Goal: Information Seeking & Learning: Learn about a topic

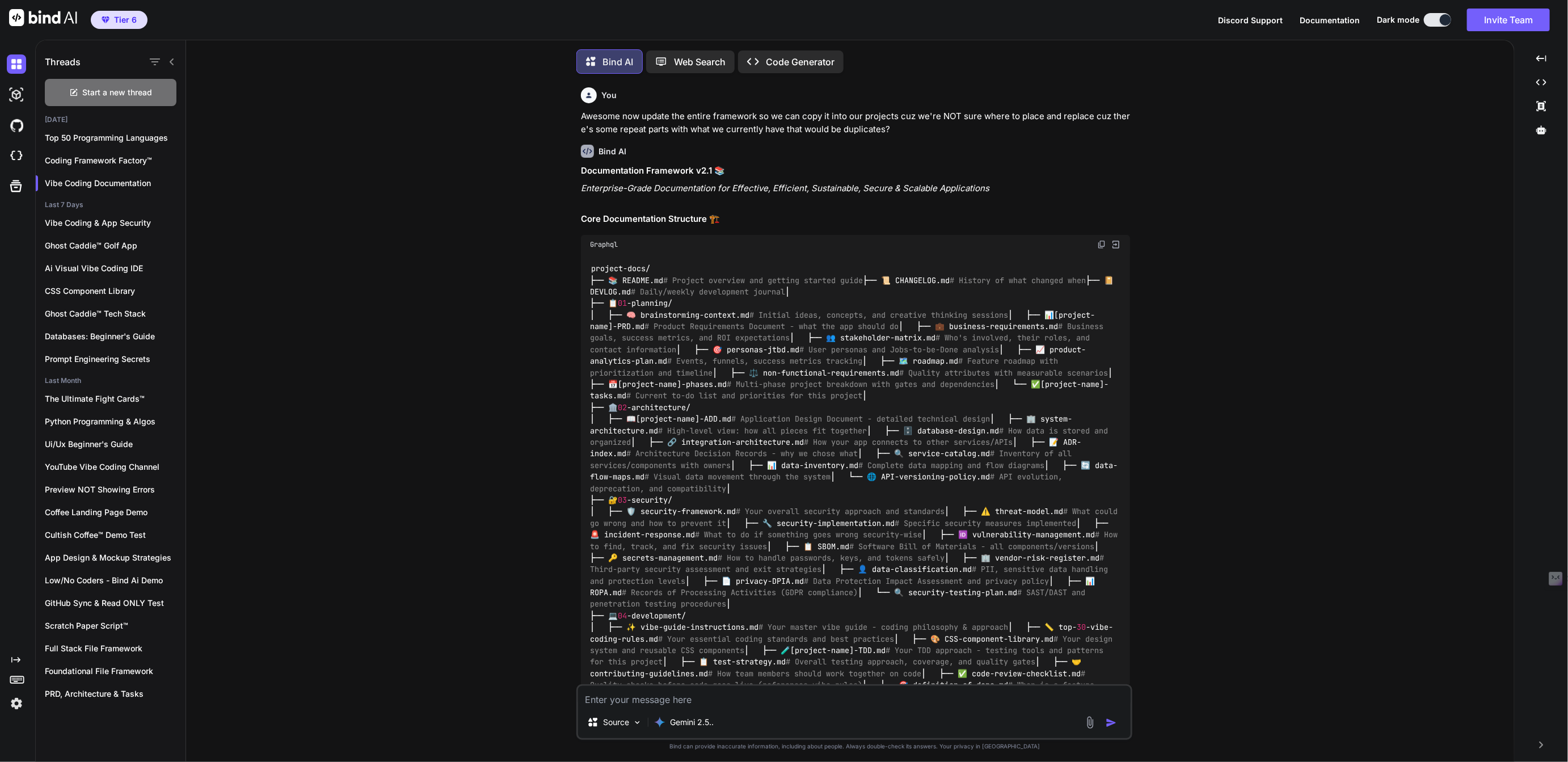
scroll to position [17167, 0]
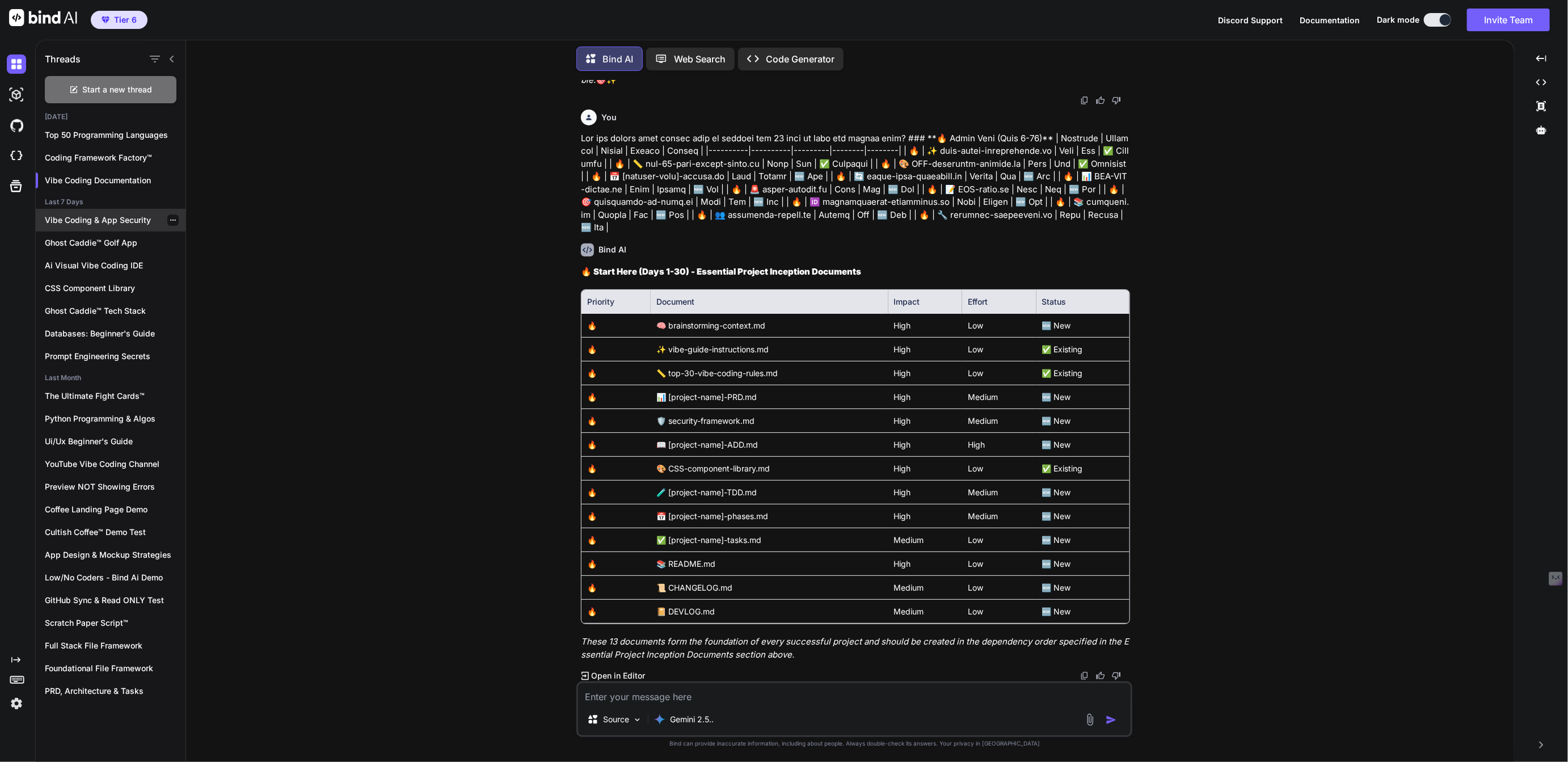
click at [77, 210] on div "Vibe Coding & App Security" at bounding box center [110, 220] width 149 height 22
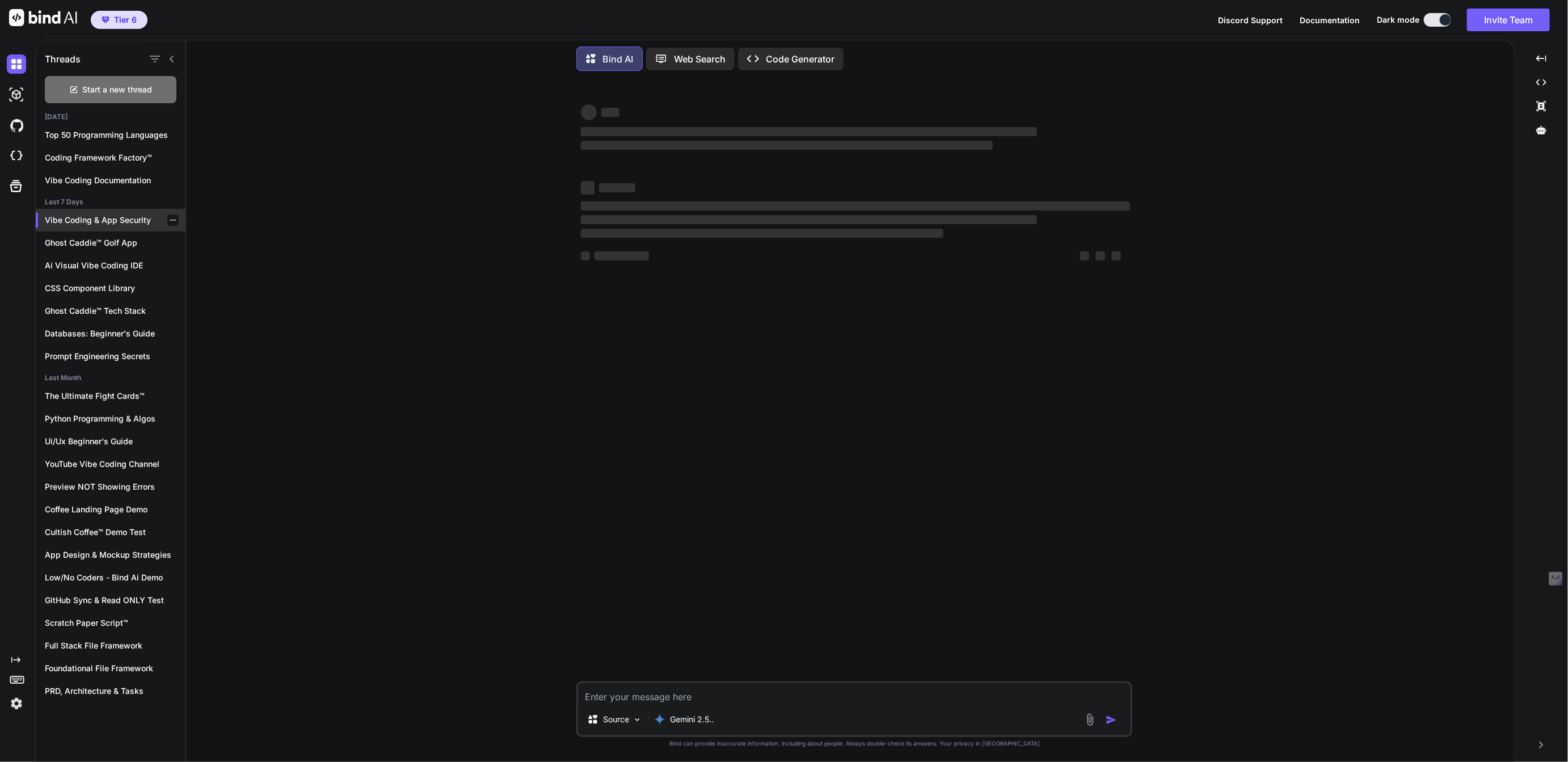
scroll to position [0, 0]
type textarea "x"
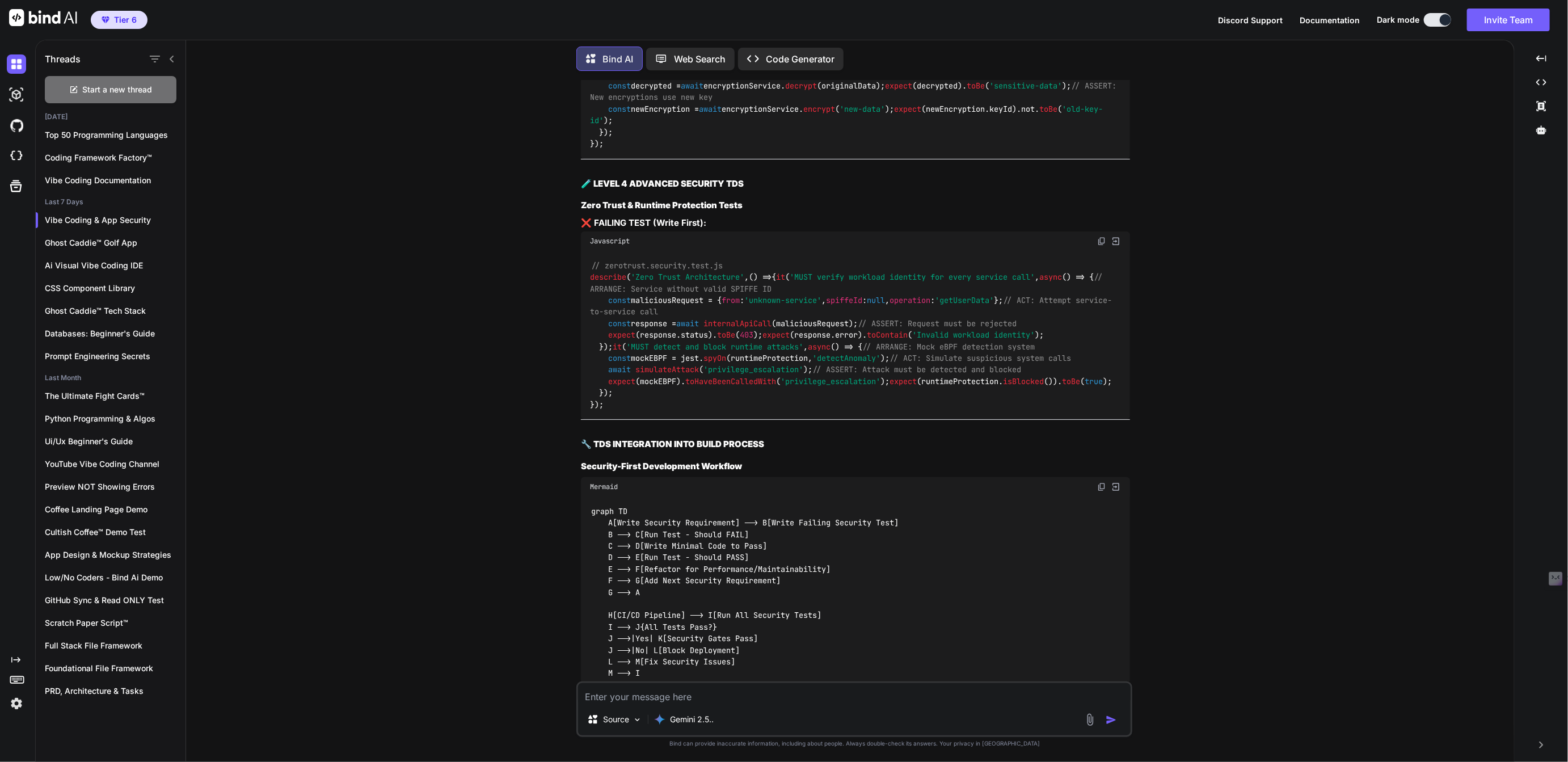
scroll to position [2843, 0]
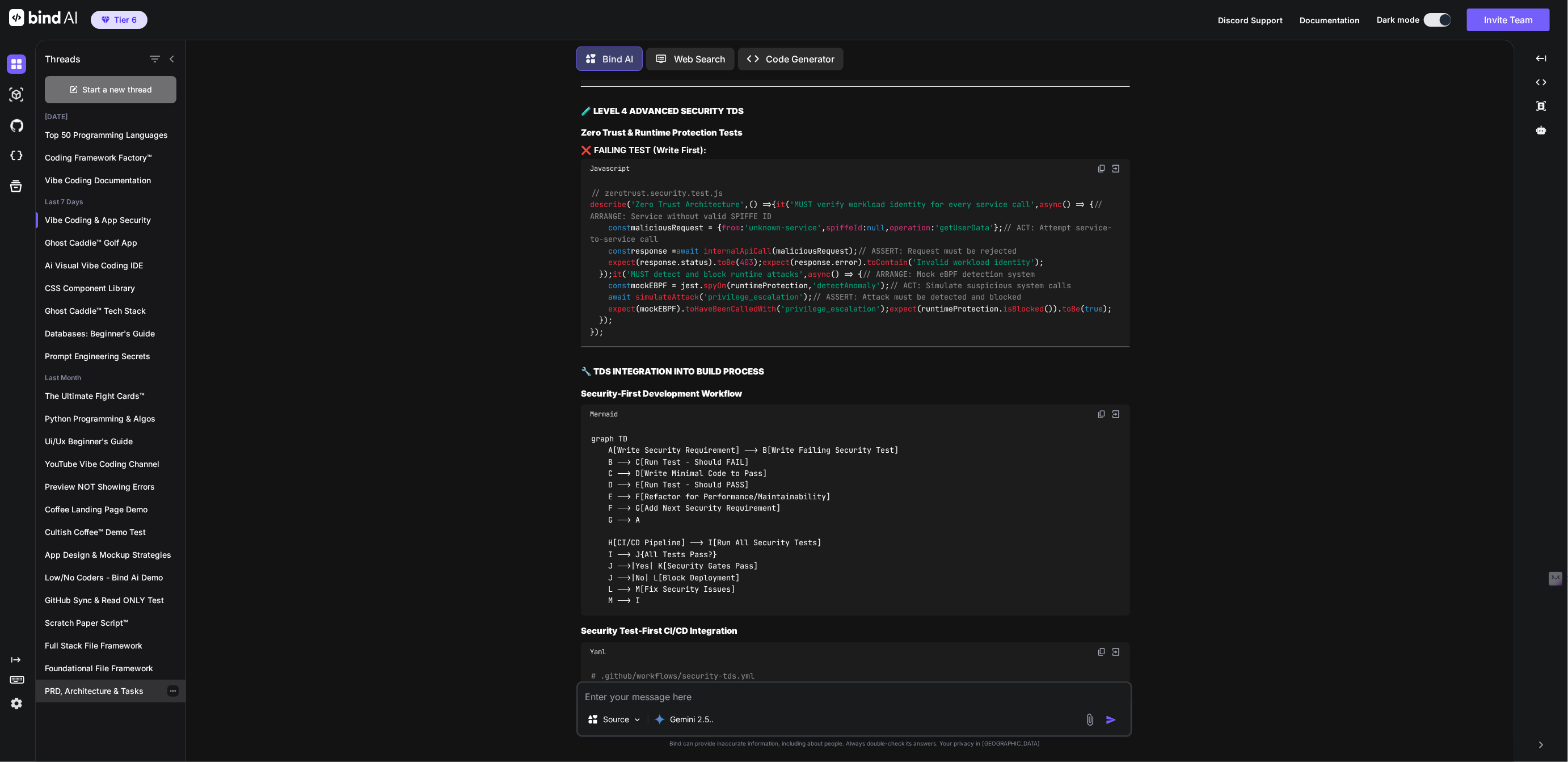
click at [72, 690] on p "PRD, Architecture & Tasks" at bounding box center [115, 691] width 141 height 11
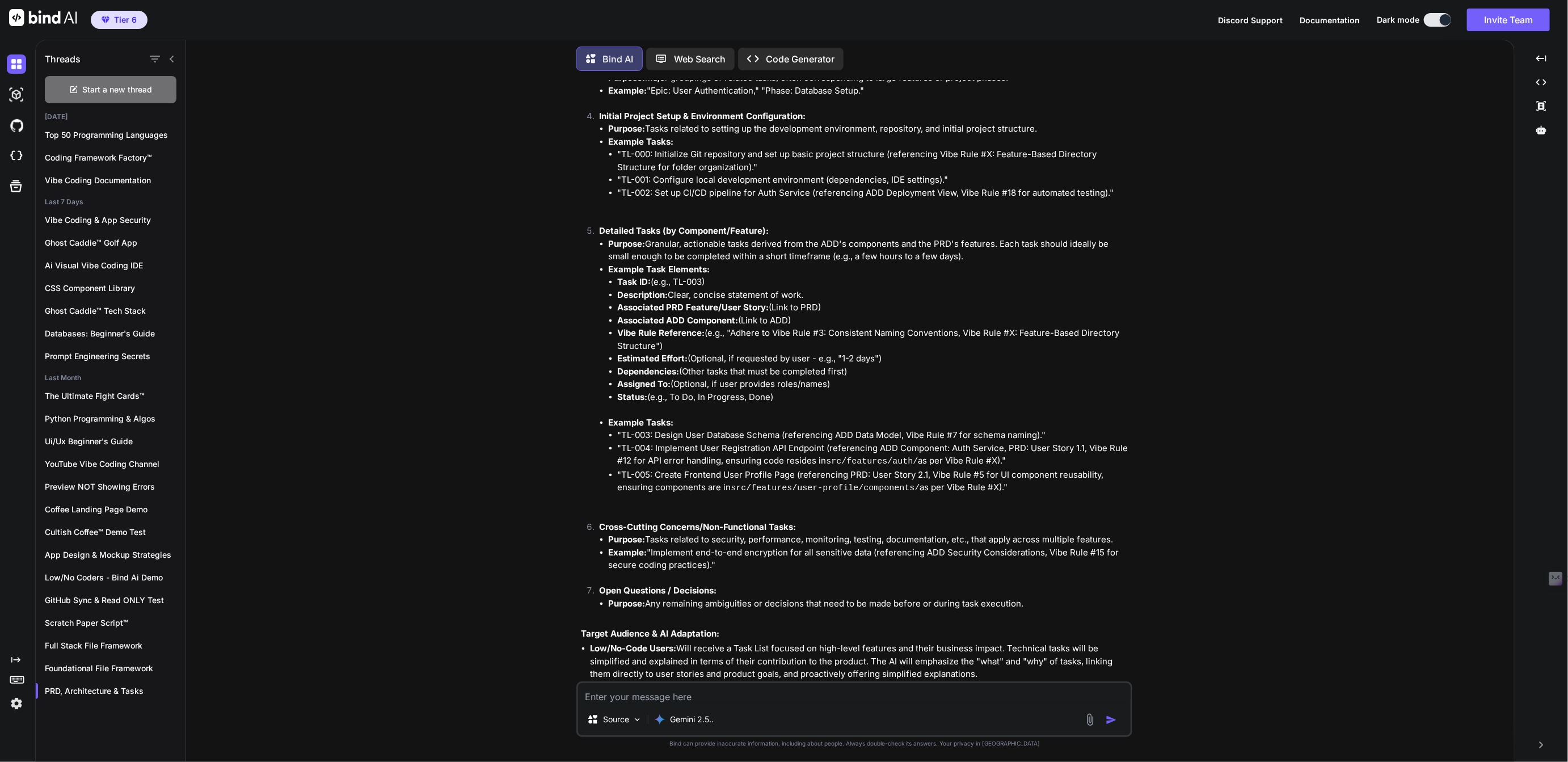
scroll to position [986, 0]
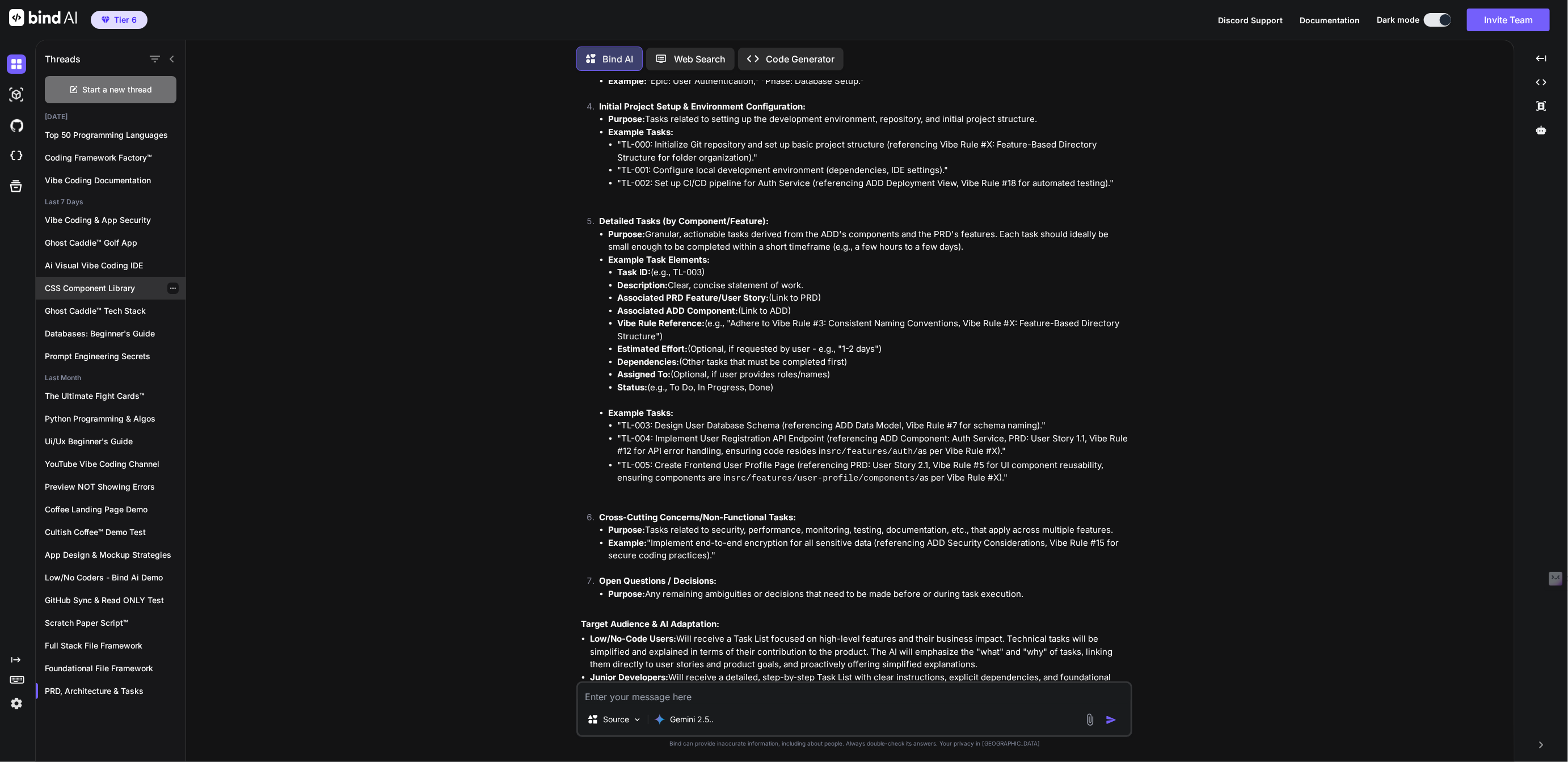
click at [91, 289] on p "CSS Component Library" at bounding box center [115, 289] width 141 height 11
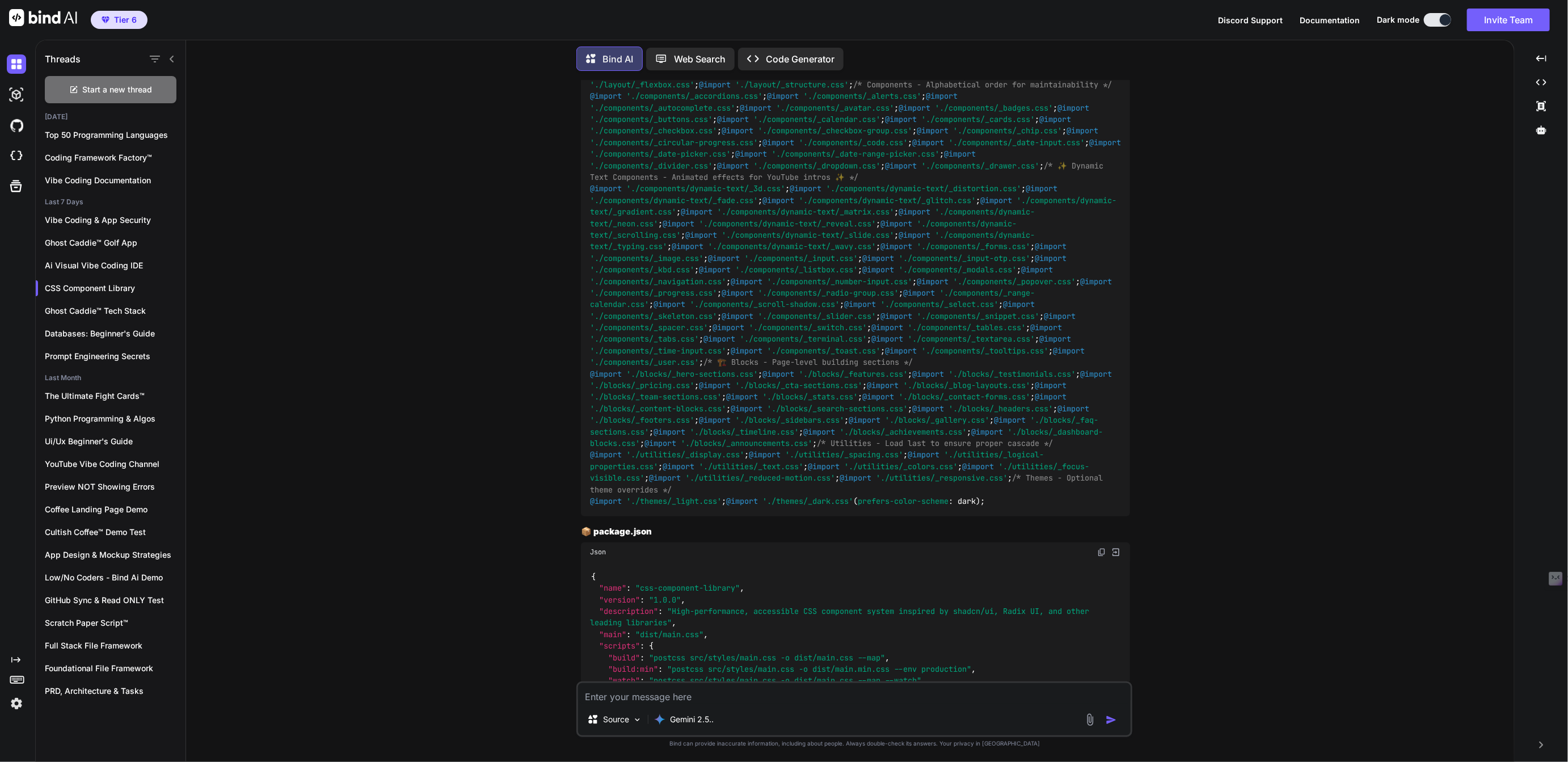
scroll to position [1871, 0]
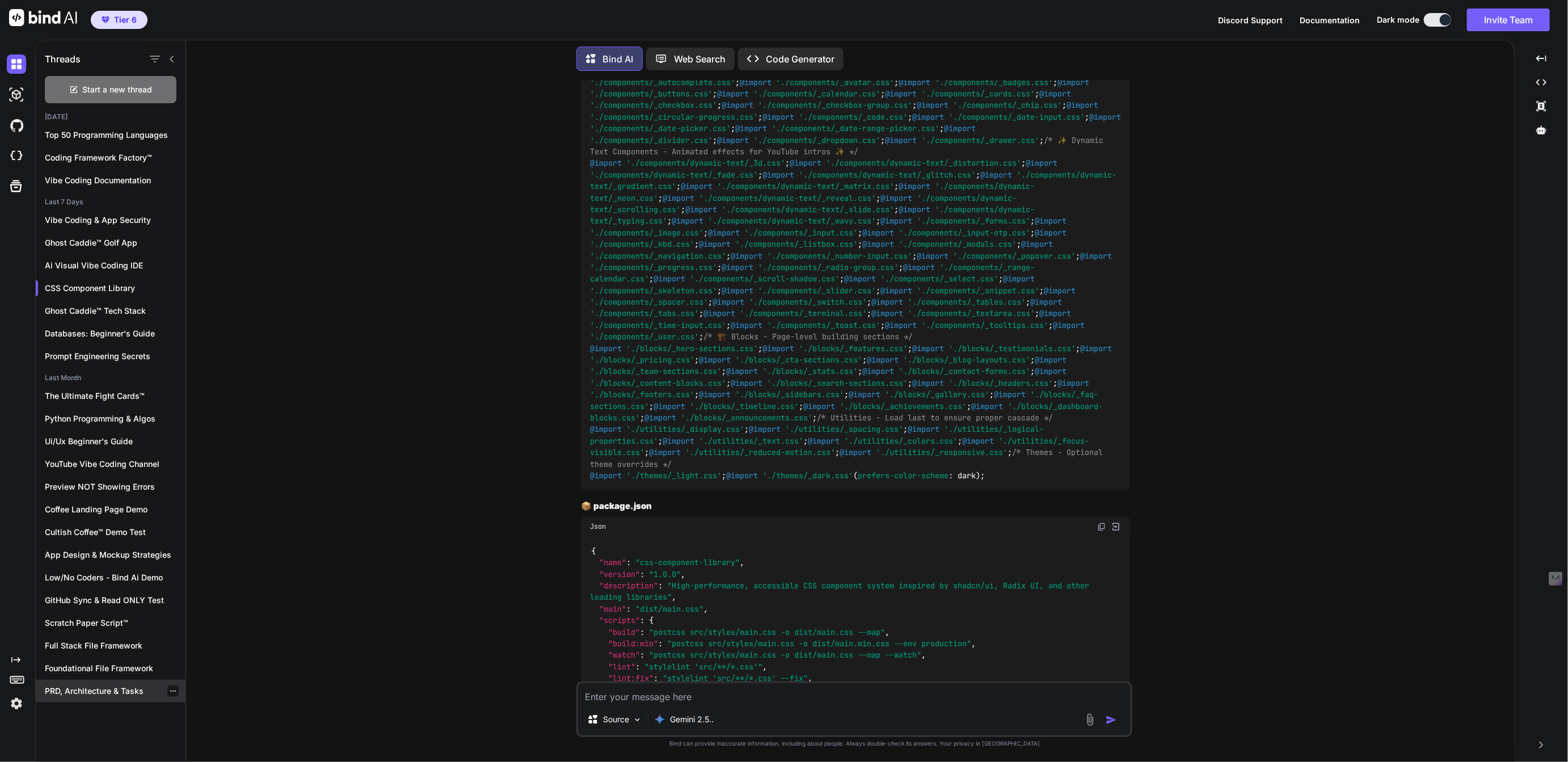
click at [89, 689] on p "PRD, Architecture & Tasks" at bounding box center [115, 691] width 141 height 11
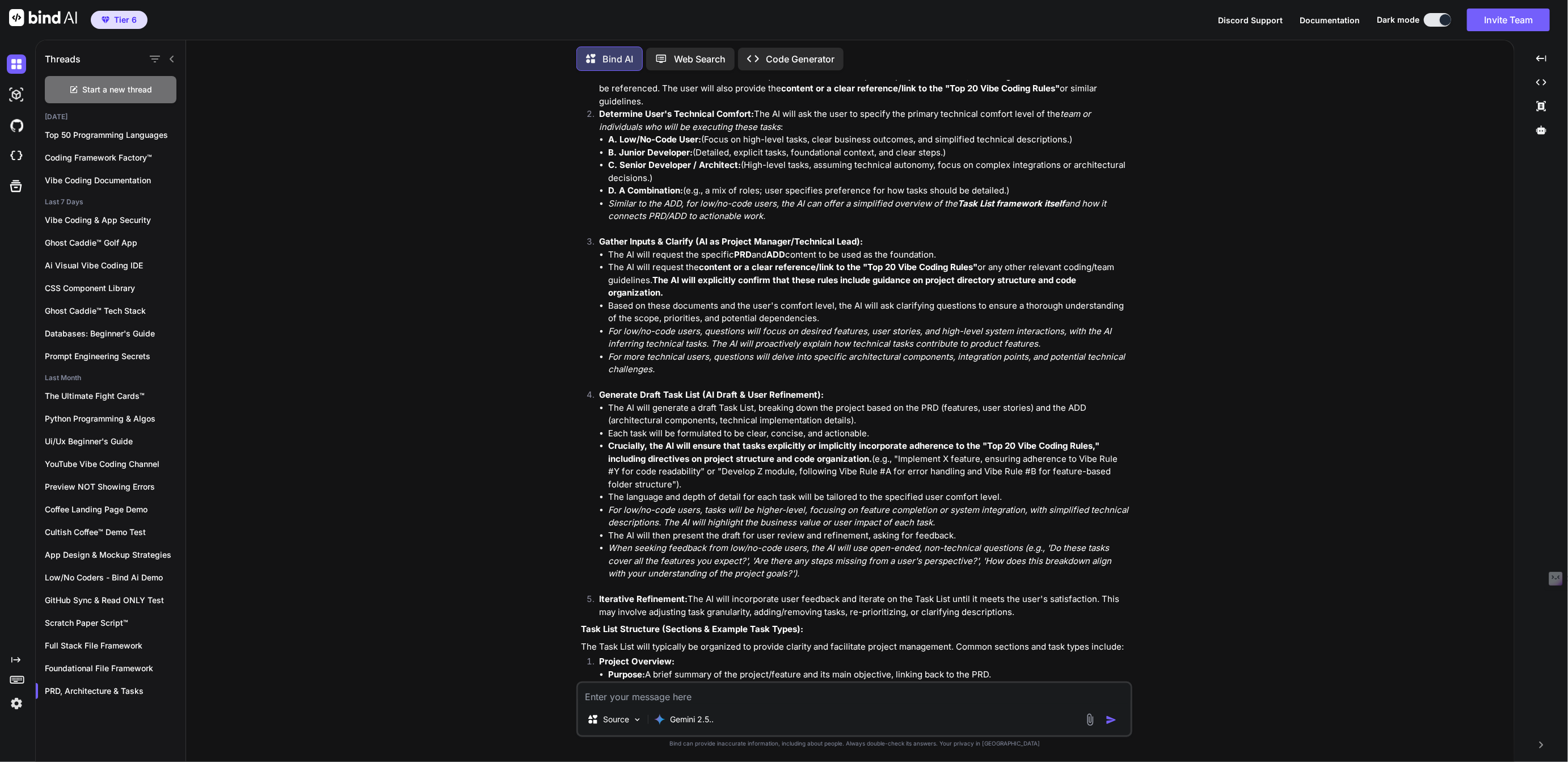
scroll to position [269, 0]
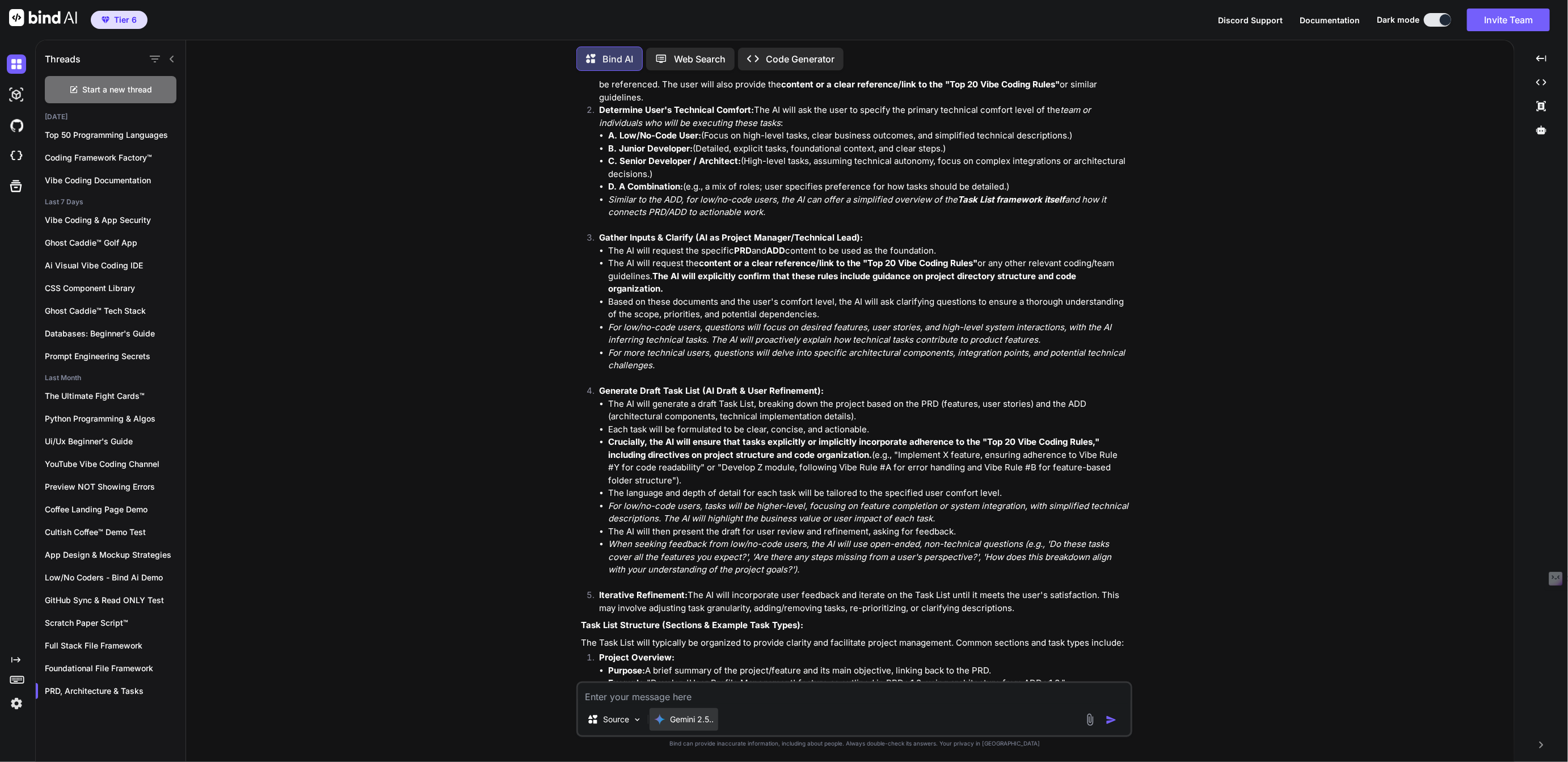
click at [692, 723] on p "Gemini 2.5.." at bounding box center [692, 720] width 44 height 11
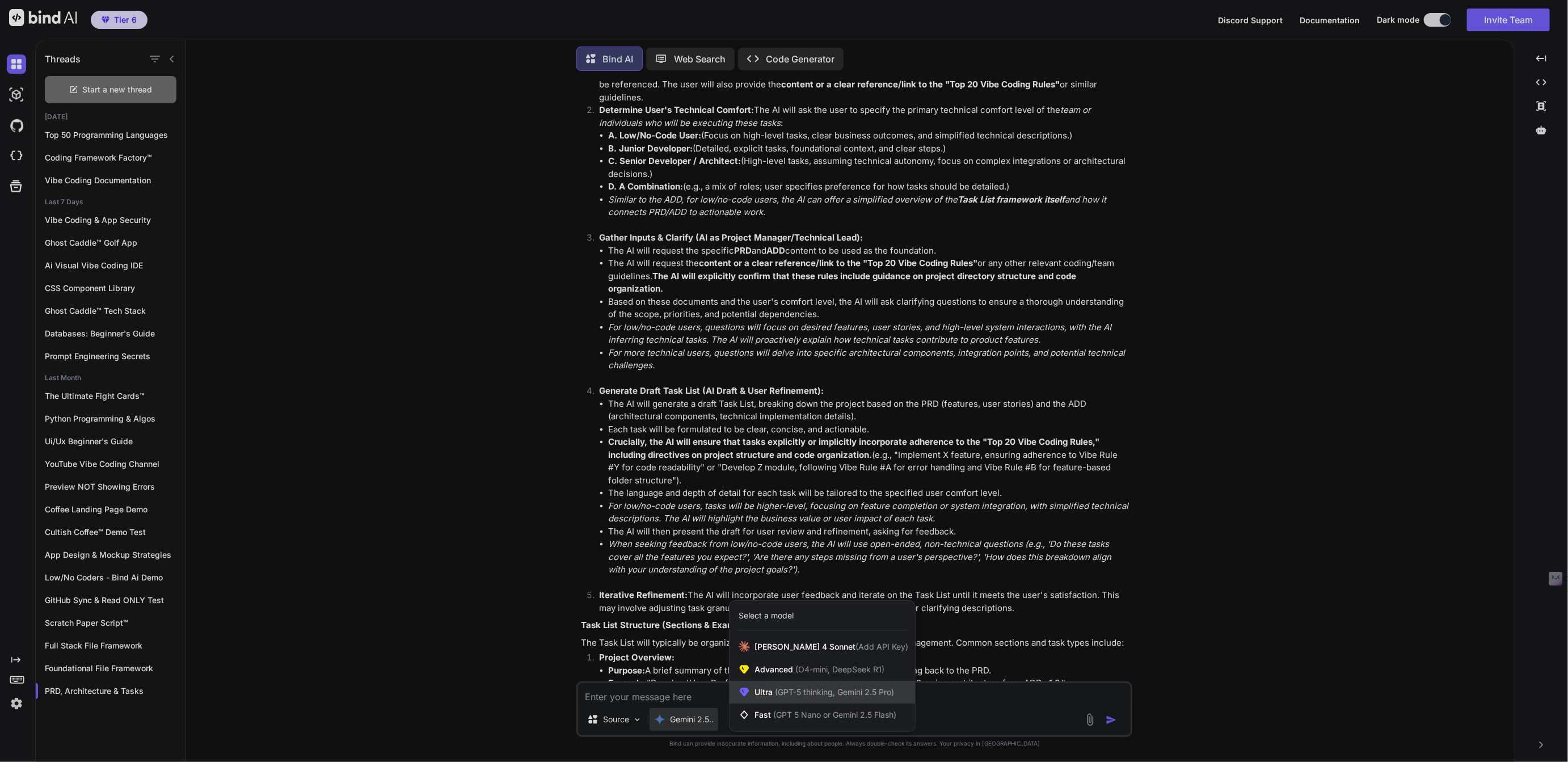
click at [779, 697] on span "(GPT-5 thinking, Gemini 2.5 Pro)" at bounding box center [833, 692] width 121 height 9
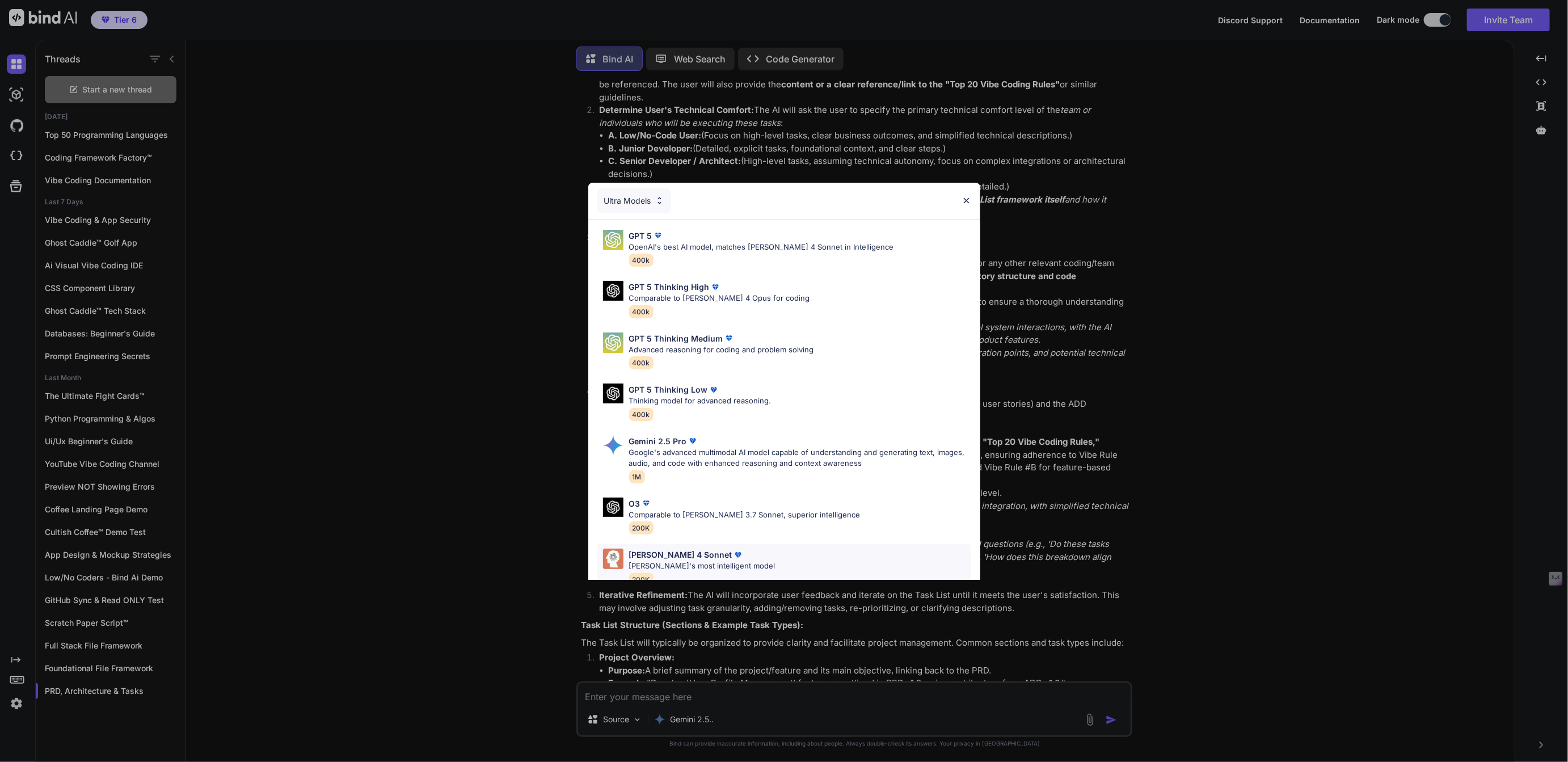
click at [673, 557] on p "Claude 4 Sonnet" at bounding box center [680, 555] width 104 height 12
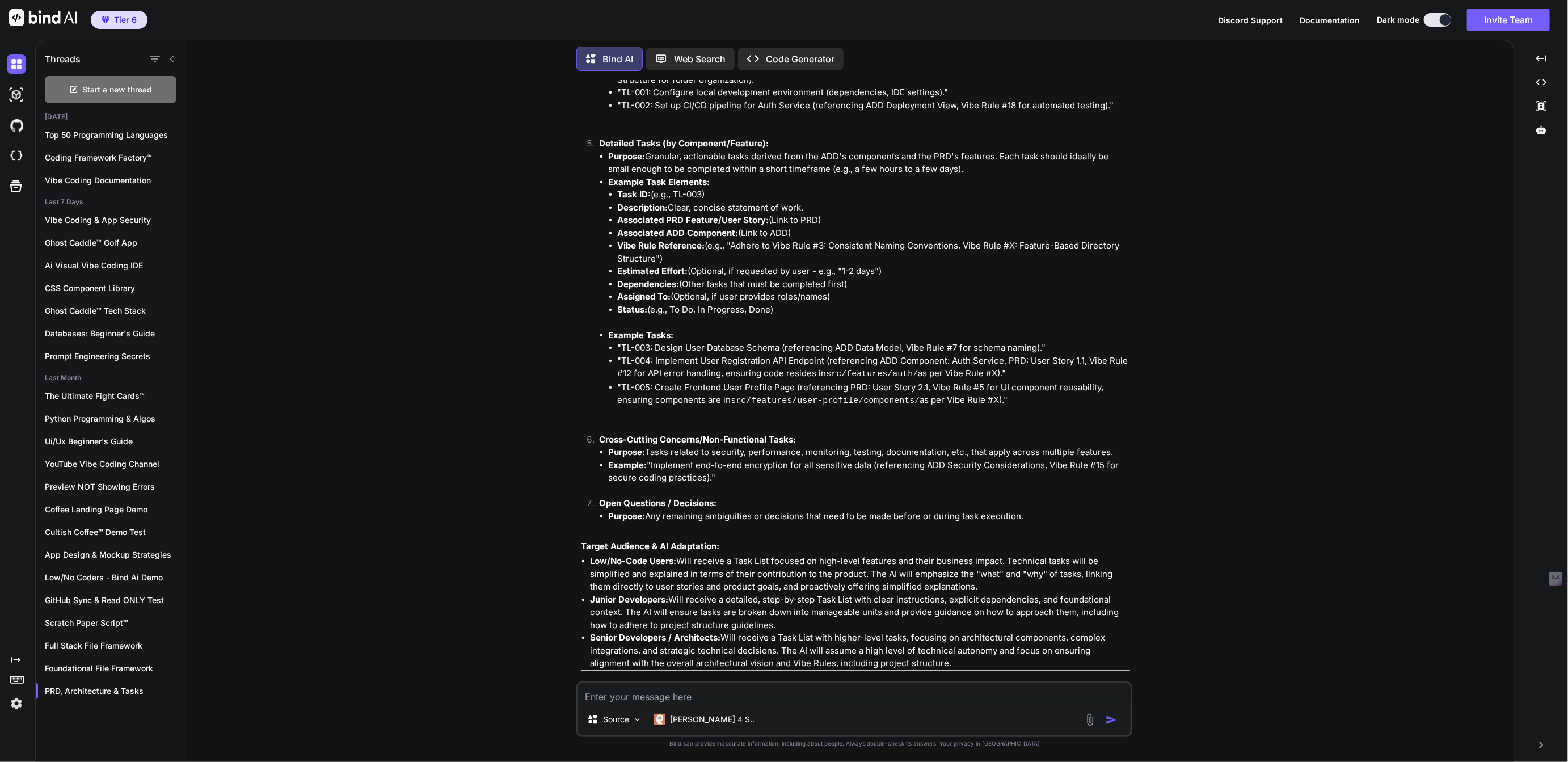
scroll to position [3147, 0]
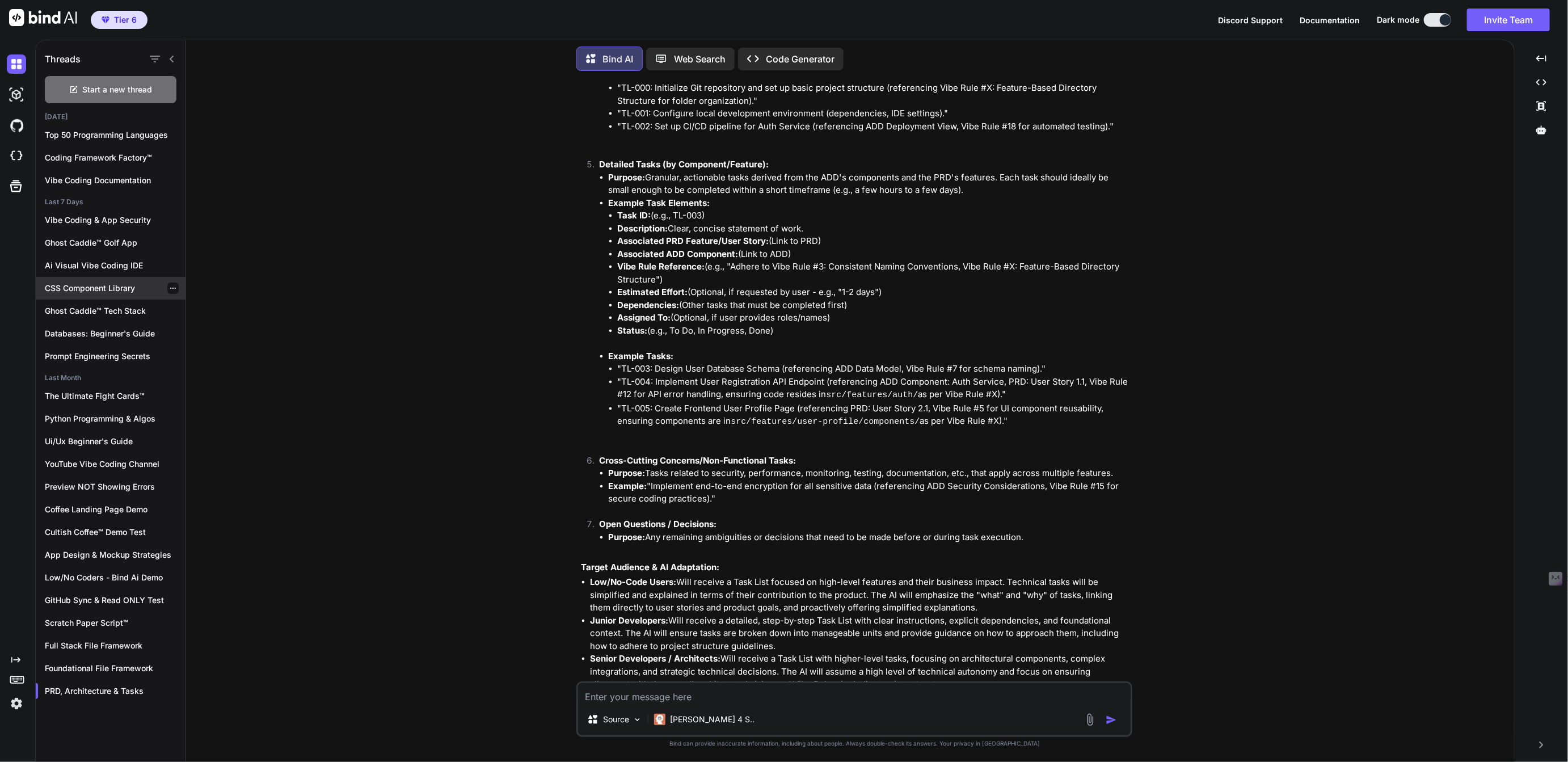
click at [69, 277] on div "CSS Component Library" at bounding box center [110, 289] width 149 height 22
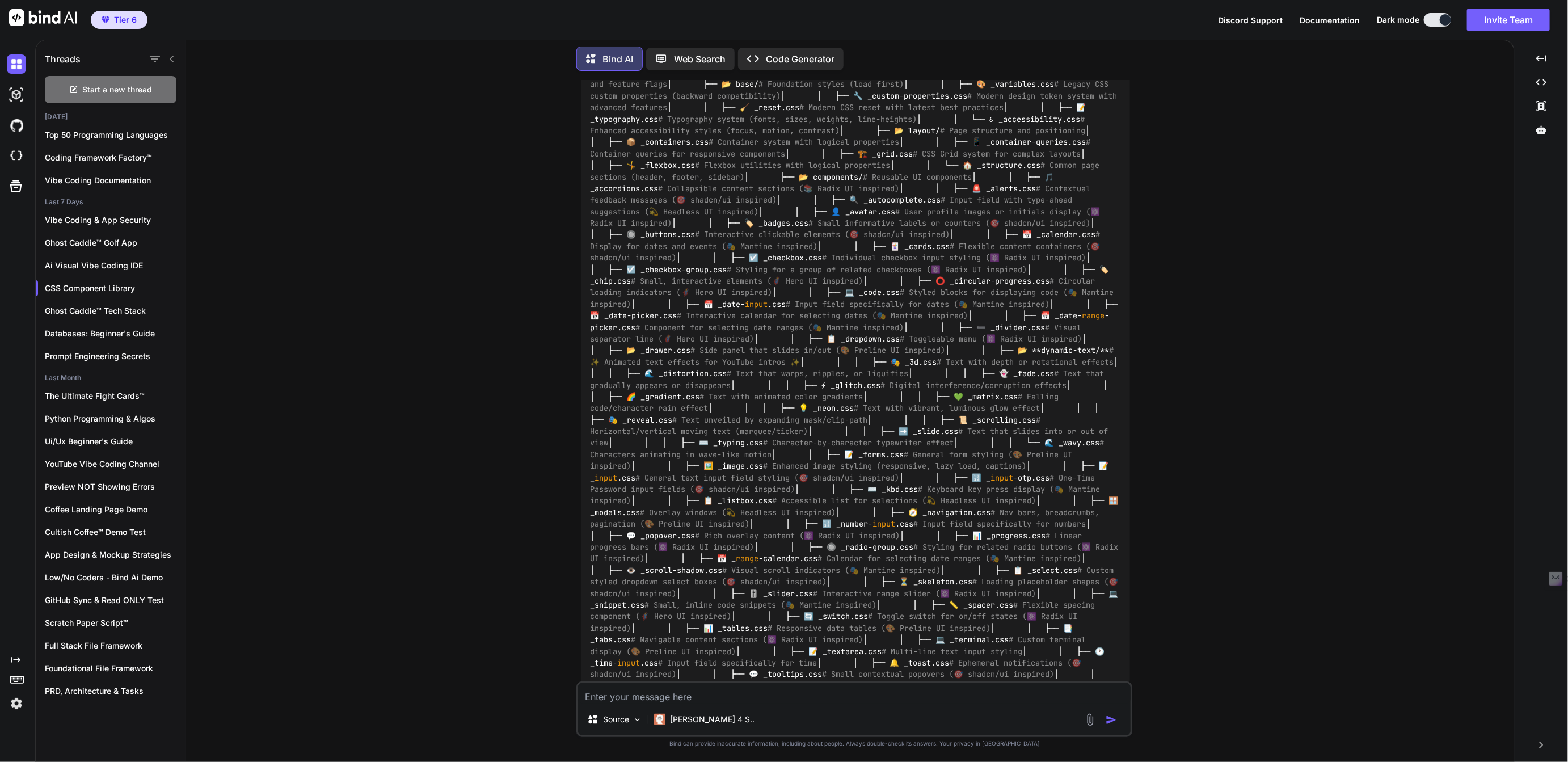
scroll to position [638, 0]
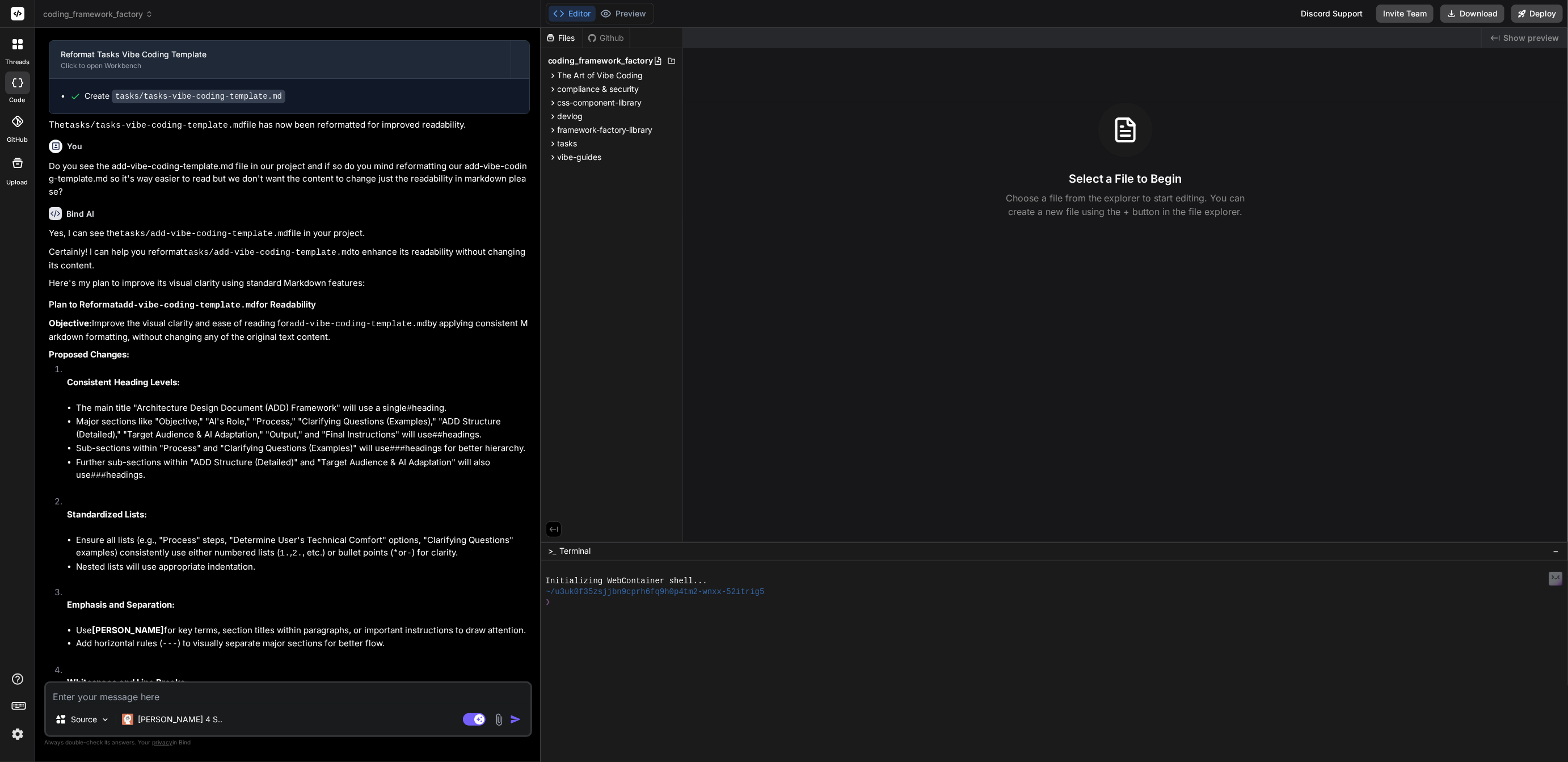
scroll to position [1537, 0]
click at [581, 14] on button "Editor" at bounding box center [572, 13] width 47 height 16
click at [470, 723] on rect at bounding box center [474, 719] width 22 height 12
click at [561, 157] on span "vibe-guides" at bounding box center [579, 157] width 44 height 11
click at [563, 148] on span "tasks" at bounding box center [567, 144] width 20 height 11
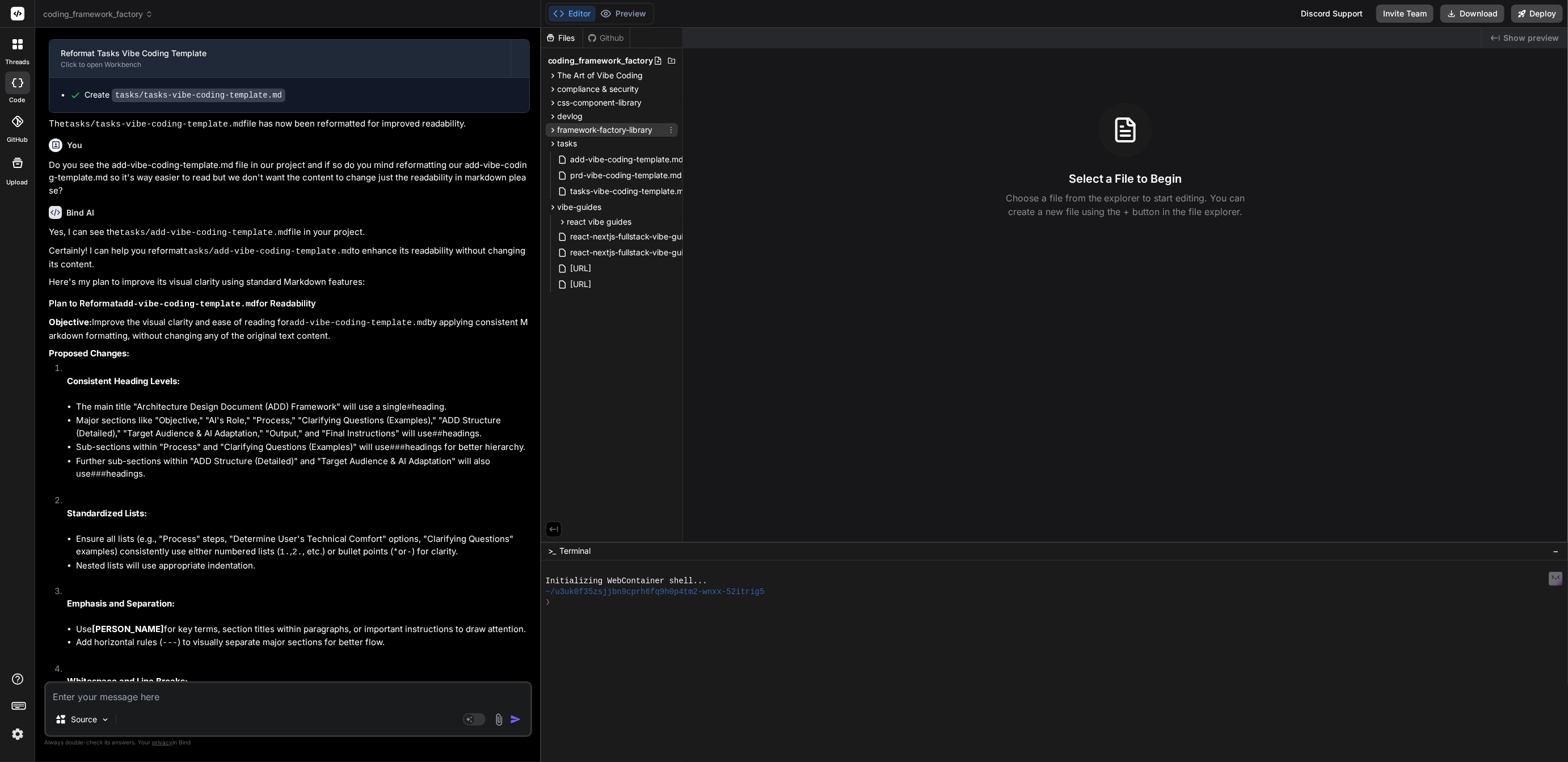
click at [565, 133] on span "framework-factory-library" at bounding box center [605, 130] width 95 height 11
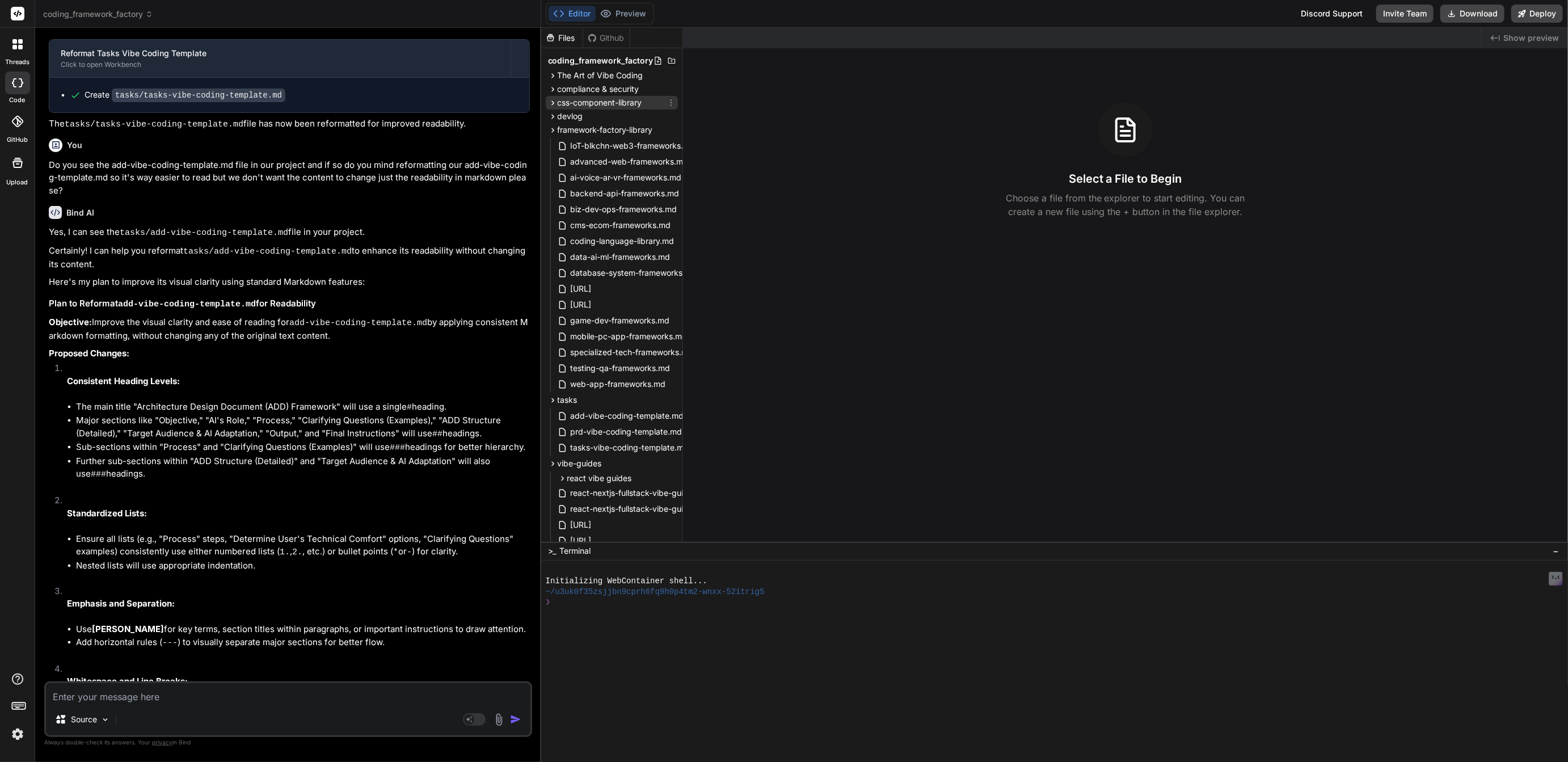
click at [567, 105] on span "css-component-library" at bounding box center [599, 103] width 85 height 11
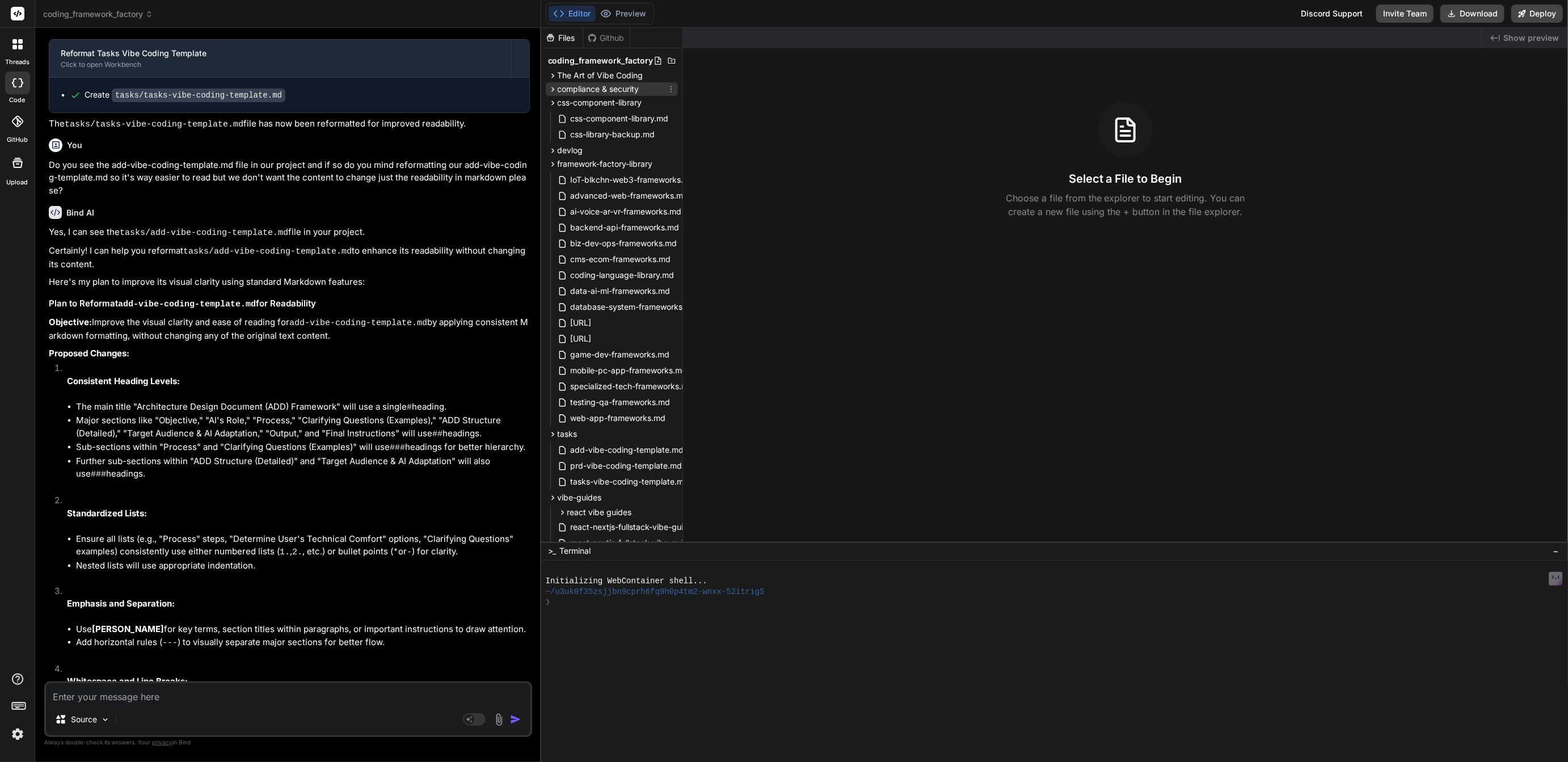
click at [570, 82] on div "compliance & security" at bounding box center [612, 89] width 133 height 14
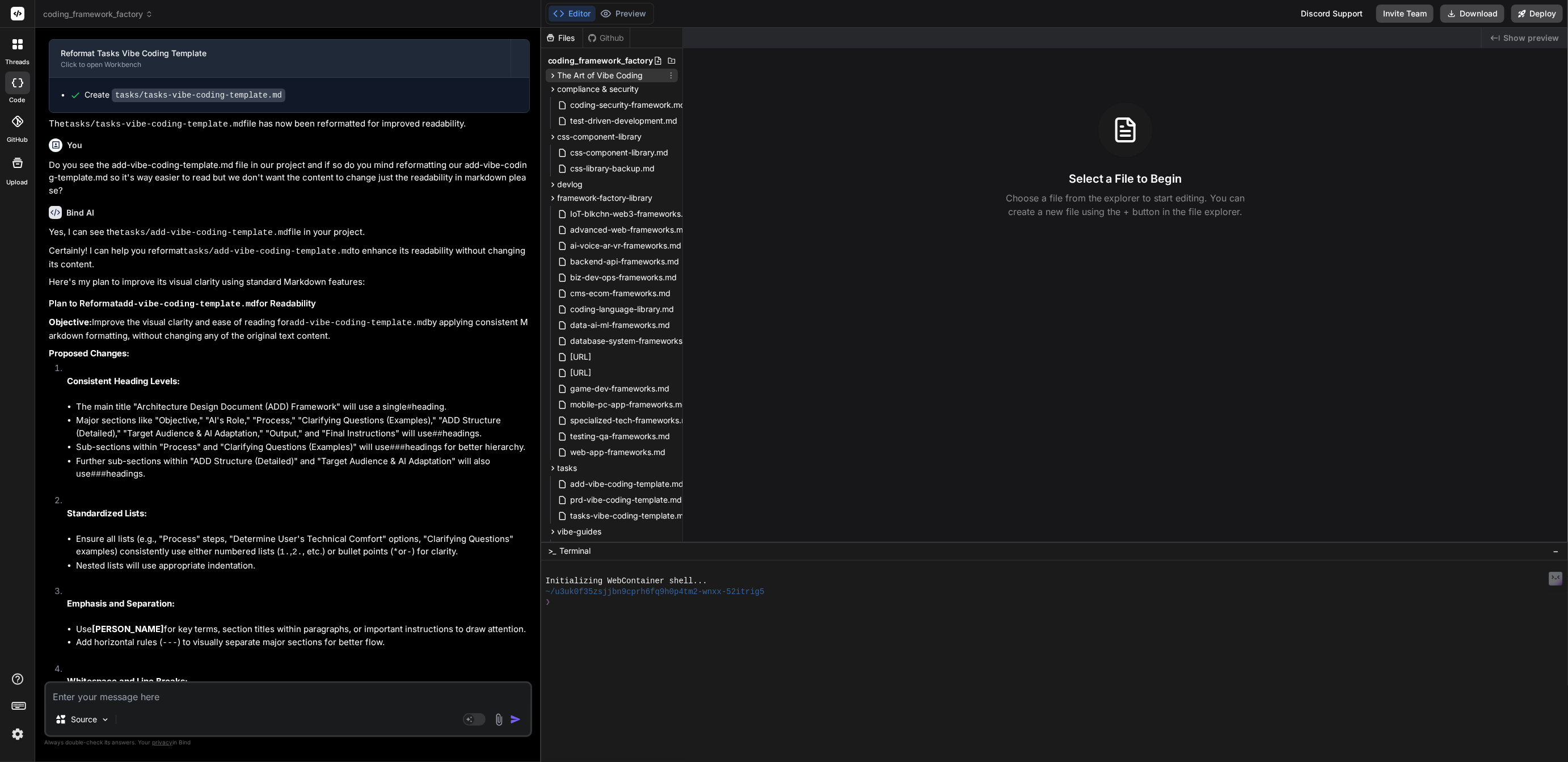
click at [572, 72] on span "The Art of Vibe Coding" at bounding box center [600, 76] width 86 height 11
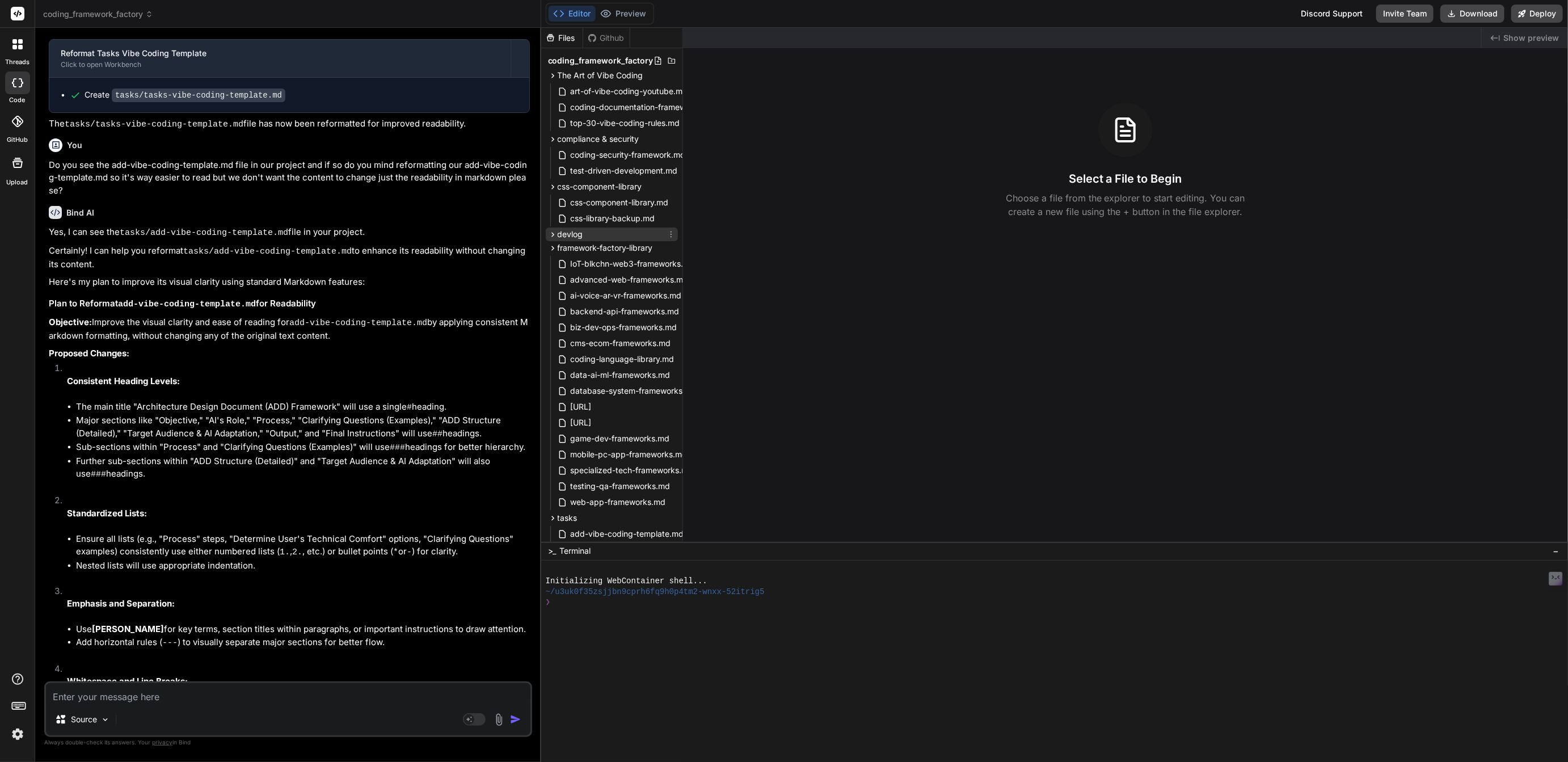
click at [566, 239] on span "devlog" at bounding box center [569, 234] width 25 height 11
click at [578, 251] on span "2025-09" at bounding box center [584, 249] width 34 height 11
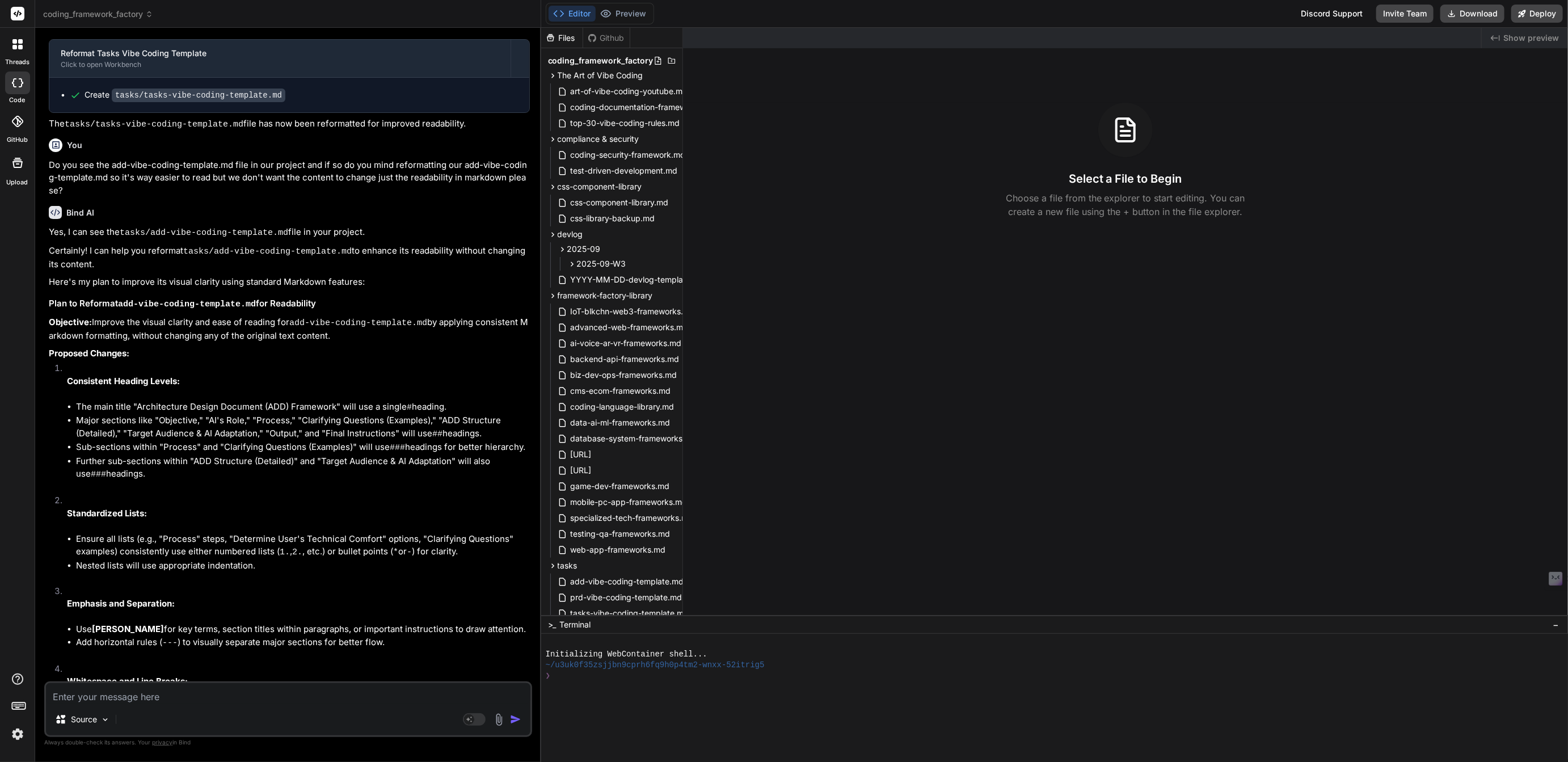
drag, startPoint x: 774, startPoint y: 542, endPoint x: 770, endPoint y: 696, distance: 154.1
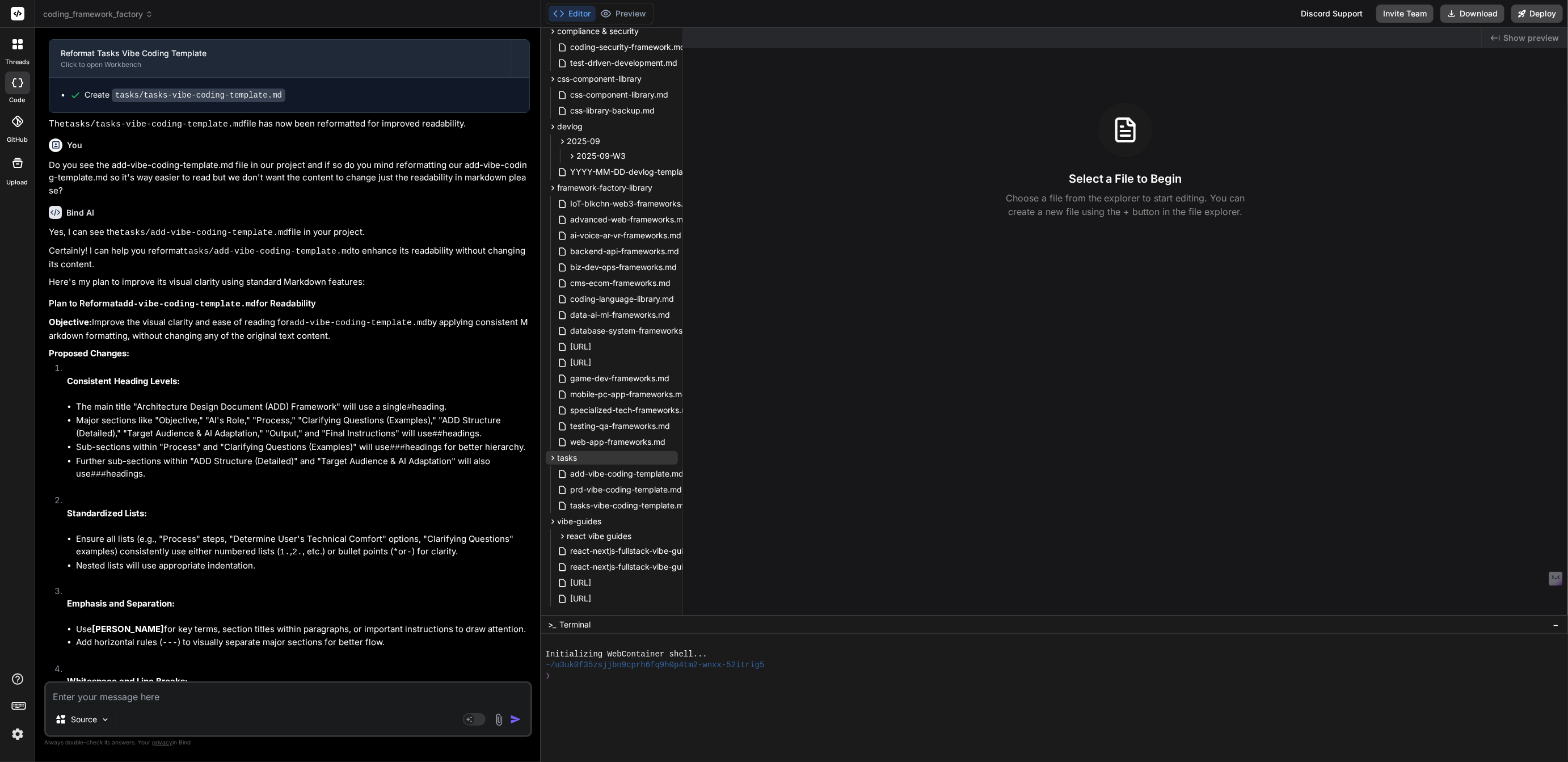
scroll to position [126, 0]
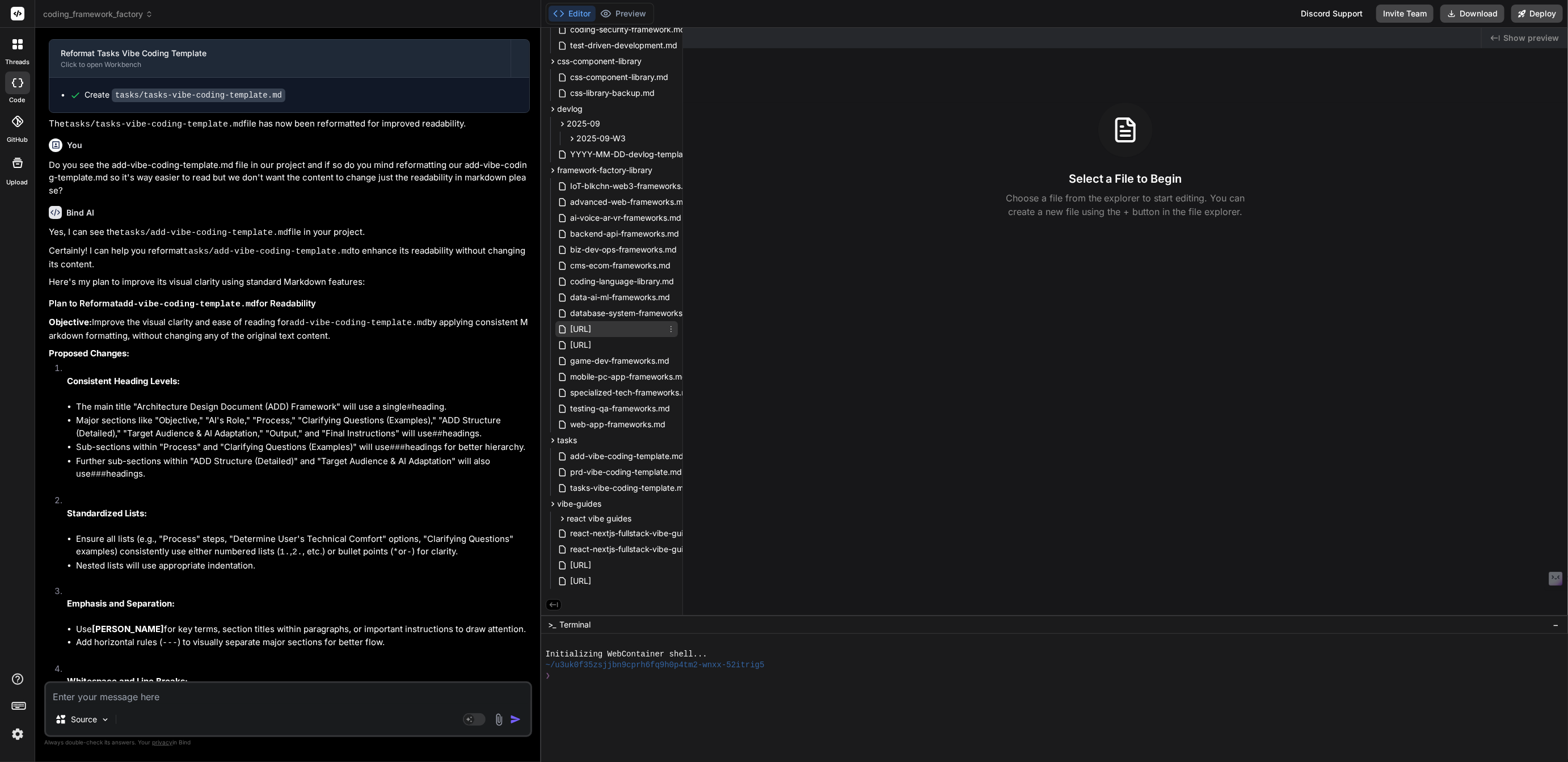
click at [593, 326] on span "[URL]" at bounding box center [581, 329] width 23 height 14
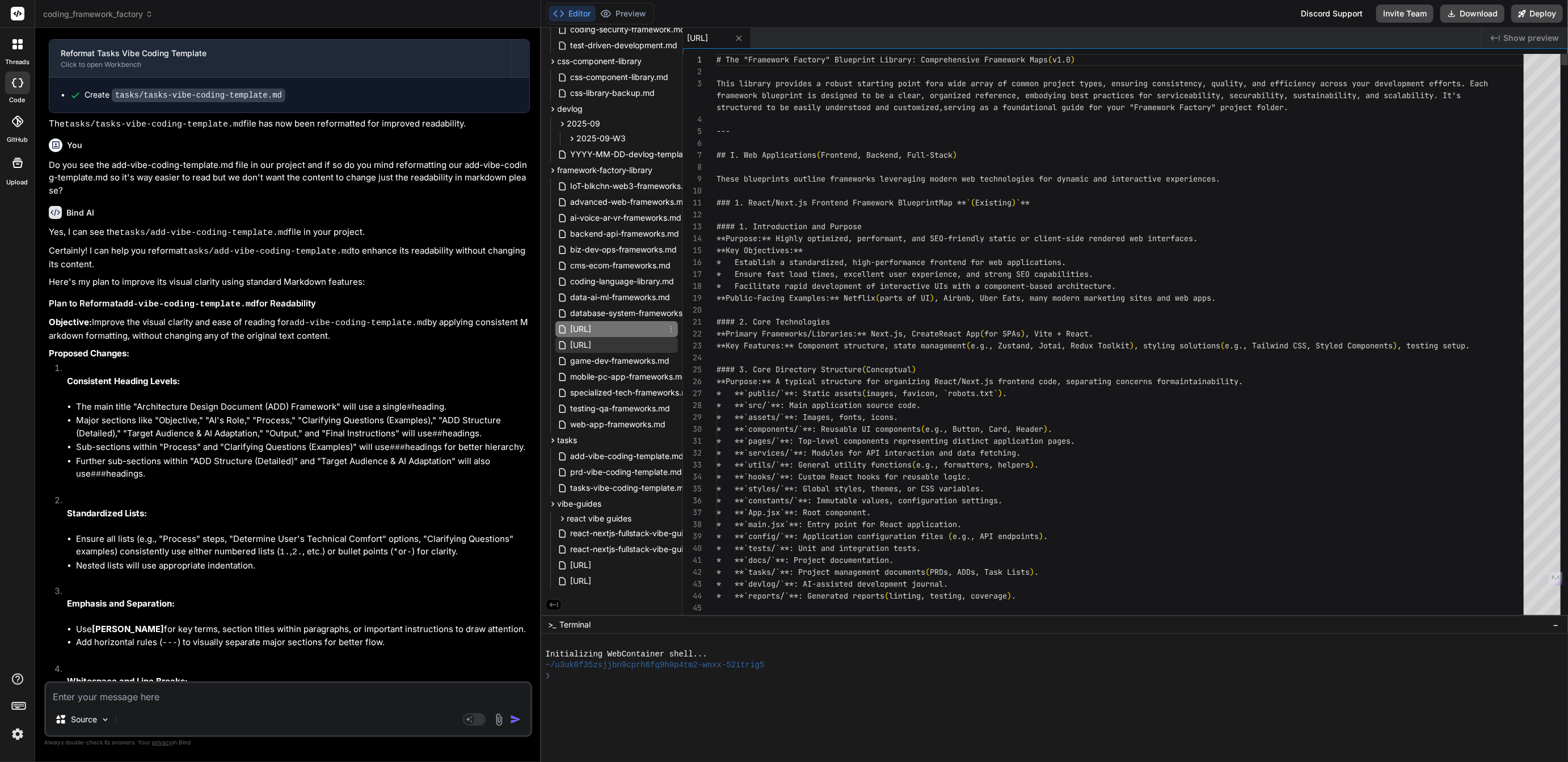
type textarea "x"
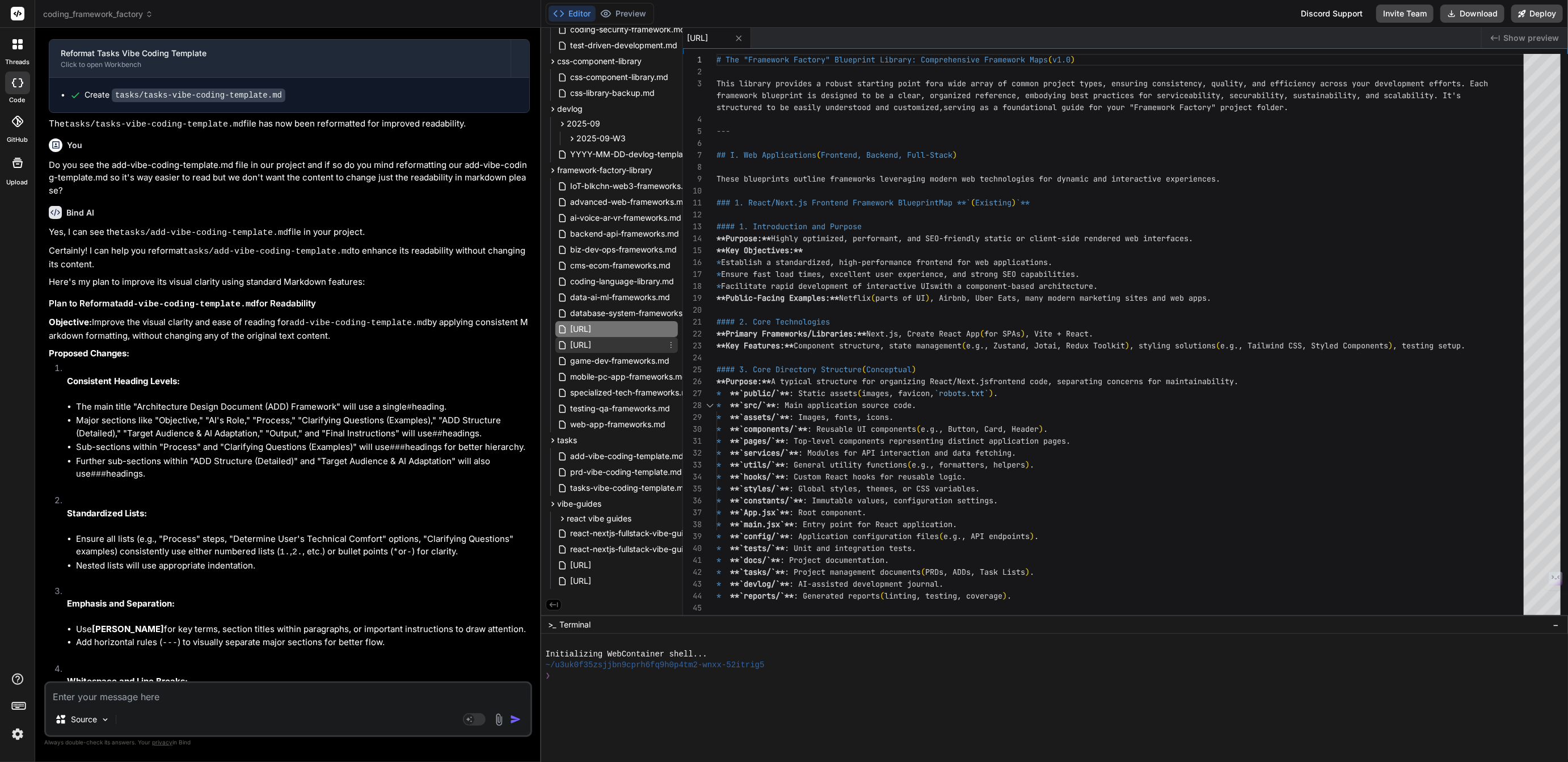
click at [593, 340] on span "[URL]" at bounding box center [581, 345] width 23 height 14
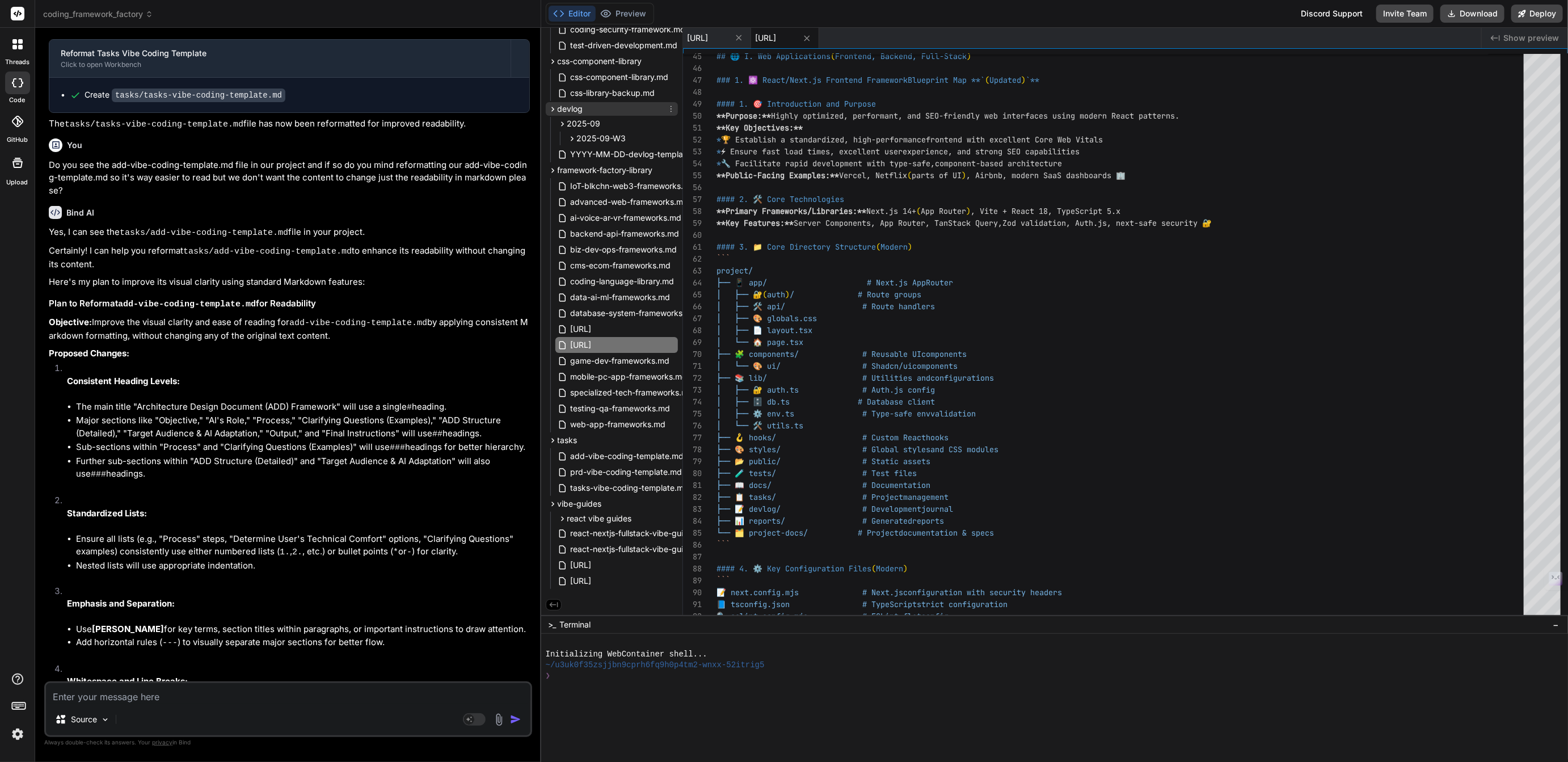
scroll to position [0, 0]
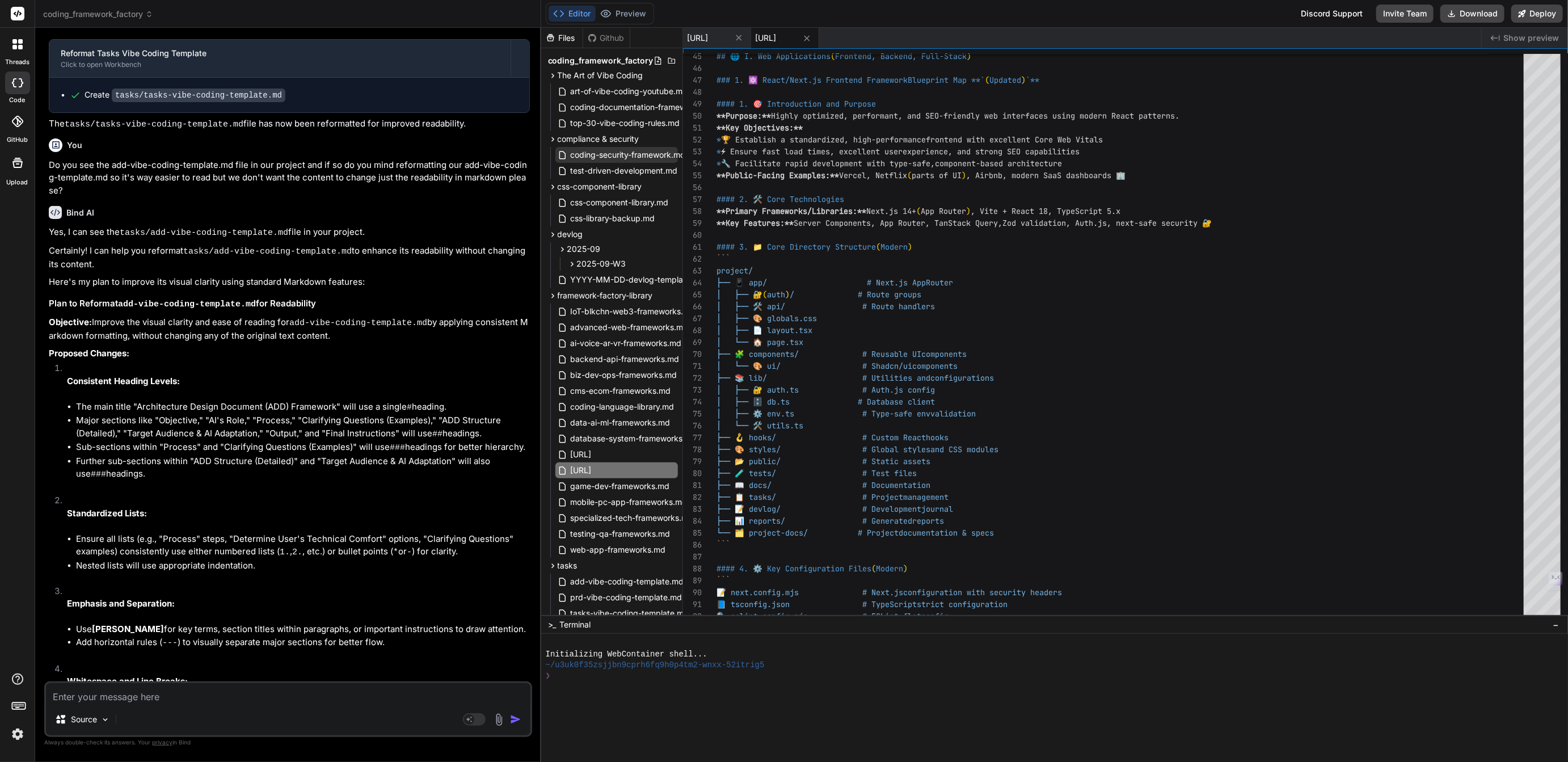
click at [621, 152] on span "coding-security-framework.md" at bounding box center [628, 155] width 118 height 14
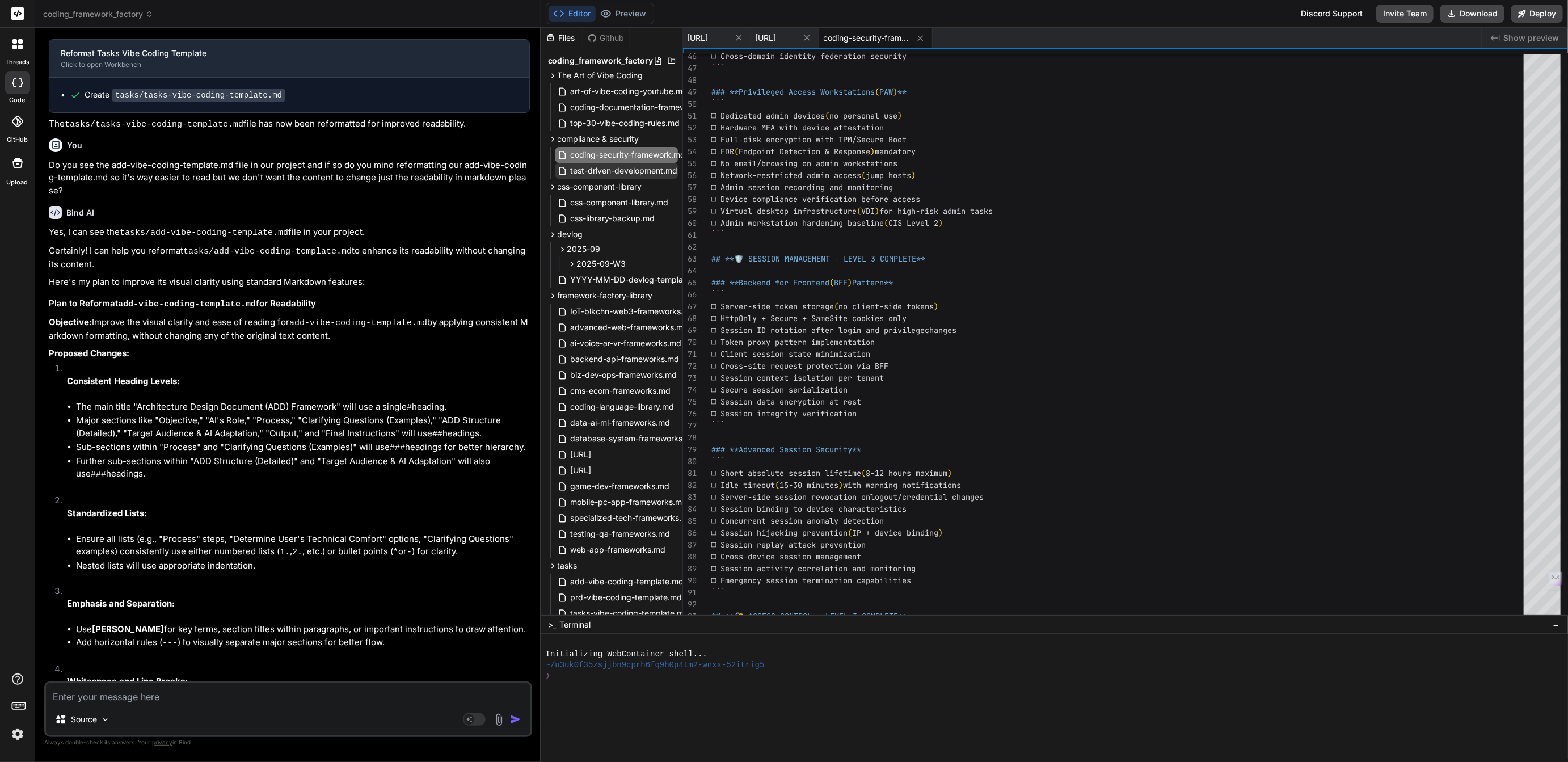
click at [614, 170] on span "test-driven-development.md" at bounding box center [623, 171] width 109 height 14
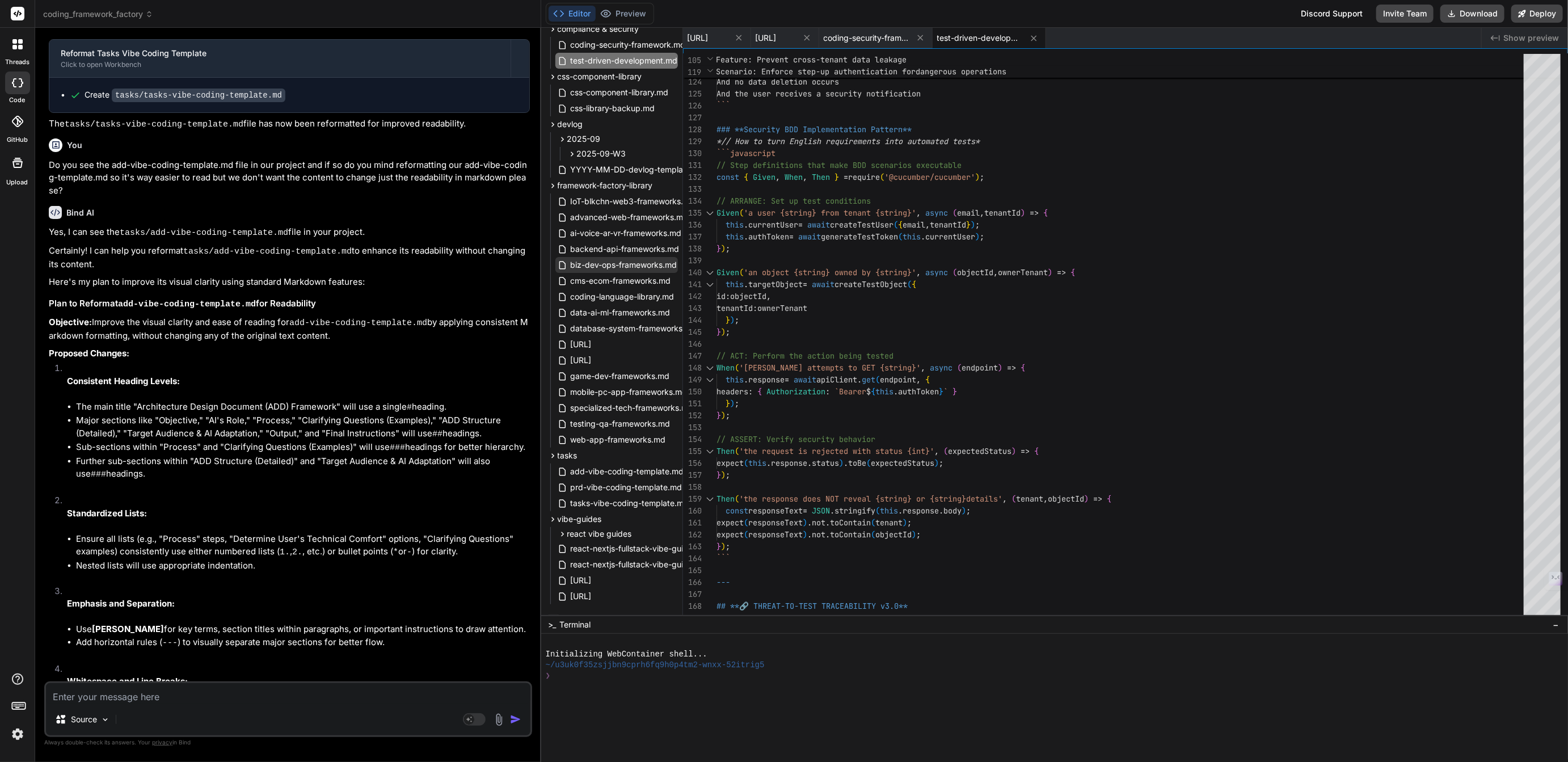
scroll to position [126, 0]
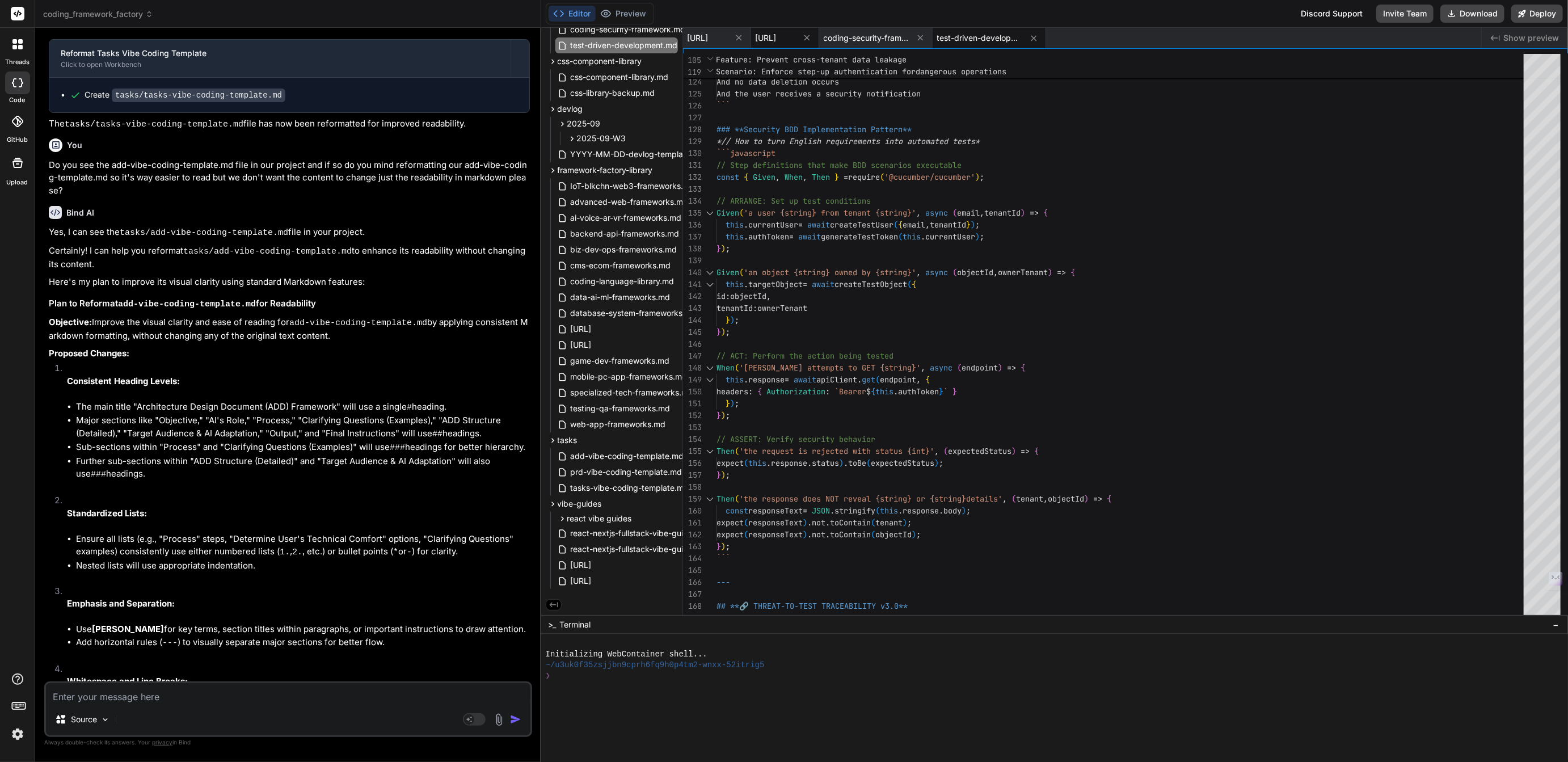
click at [777, 40] on span "[URL]" at bounding box center [766, 38] width 21 height 11
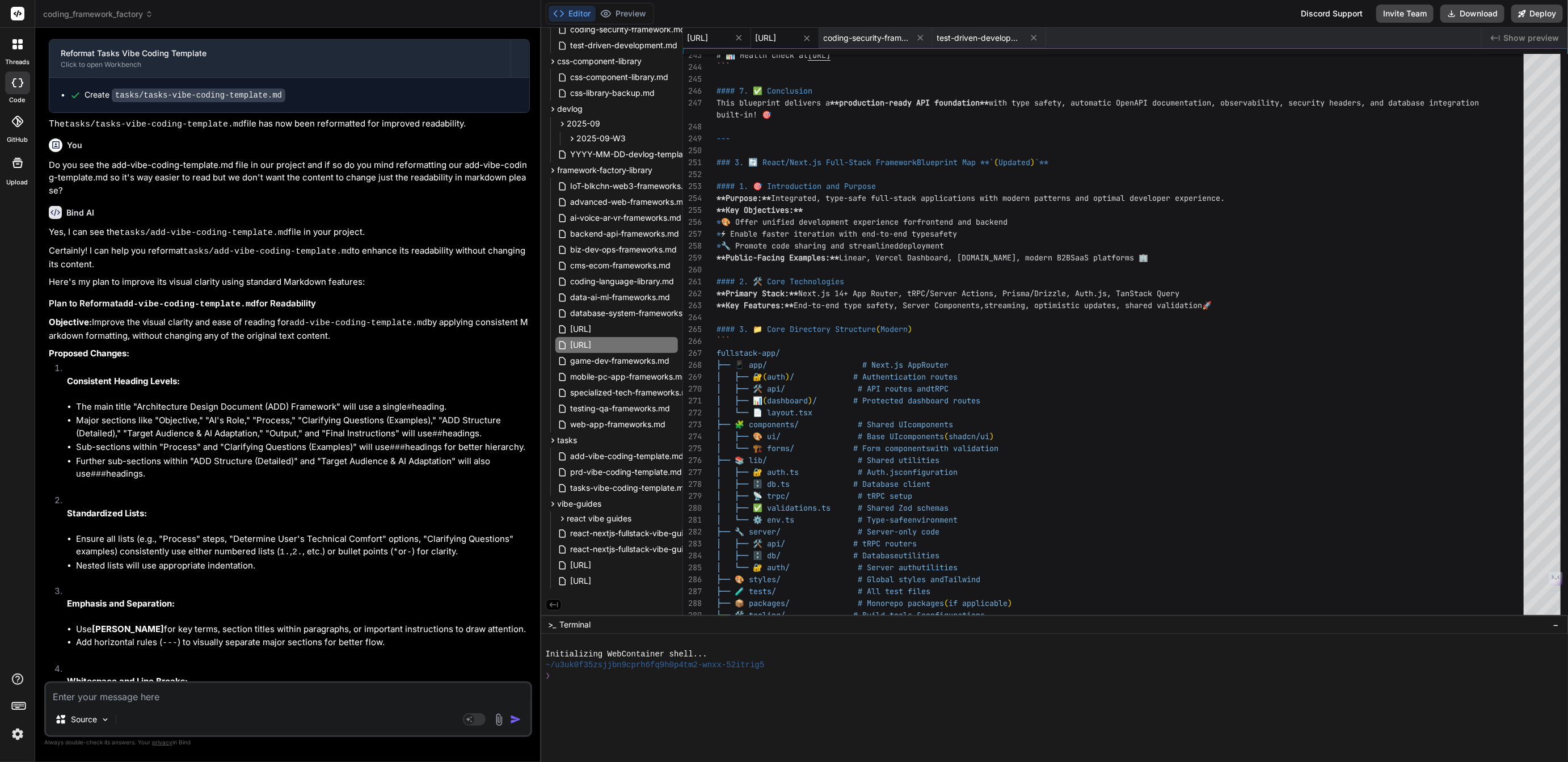
click at [708, 33] on span "[URL]" at bounding box center [698, 38] width 21 height 11
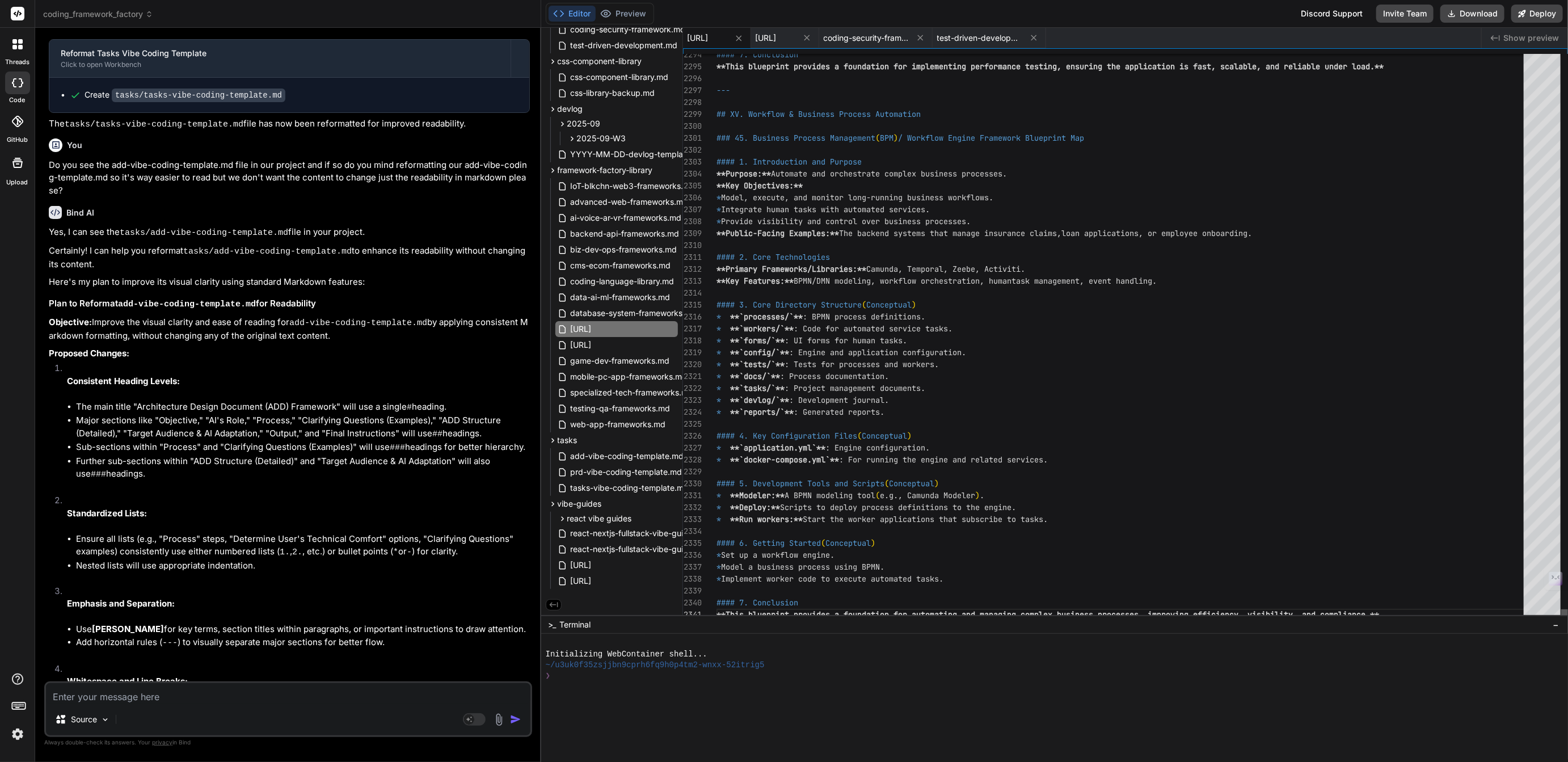
scroll to position [94, 0]
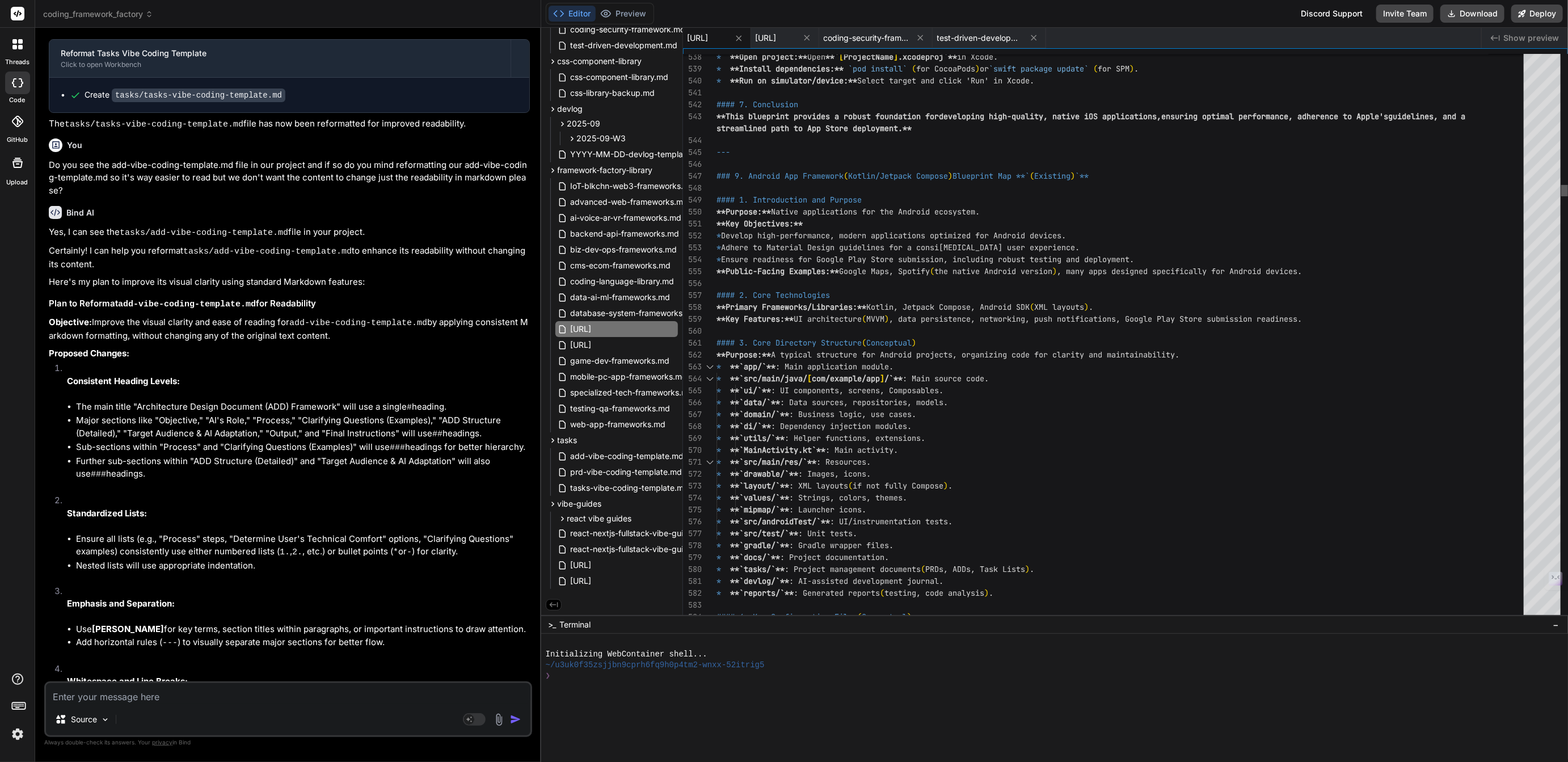
click at [1567, 185] on div at bounding box center [1564, 190] width 7 height 11
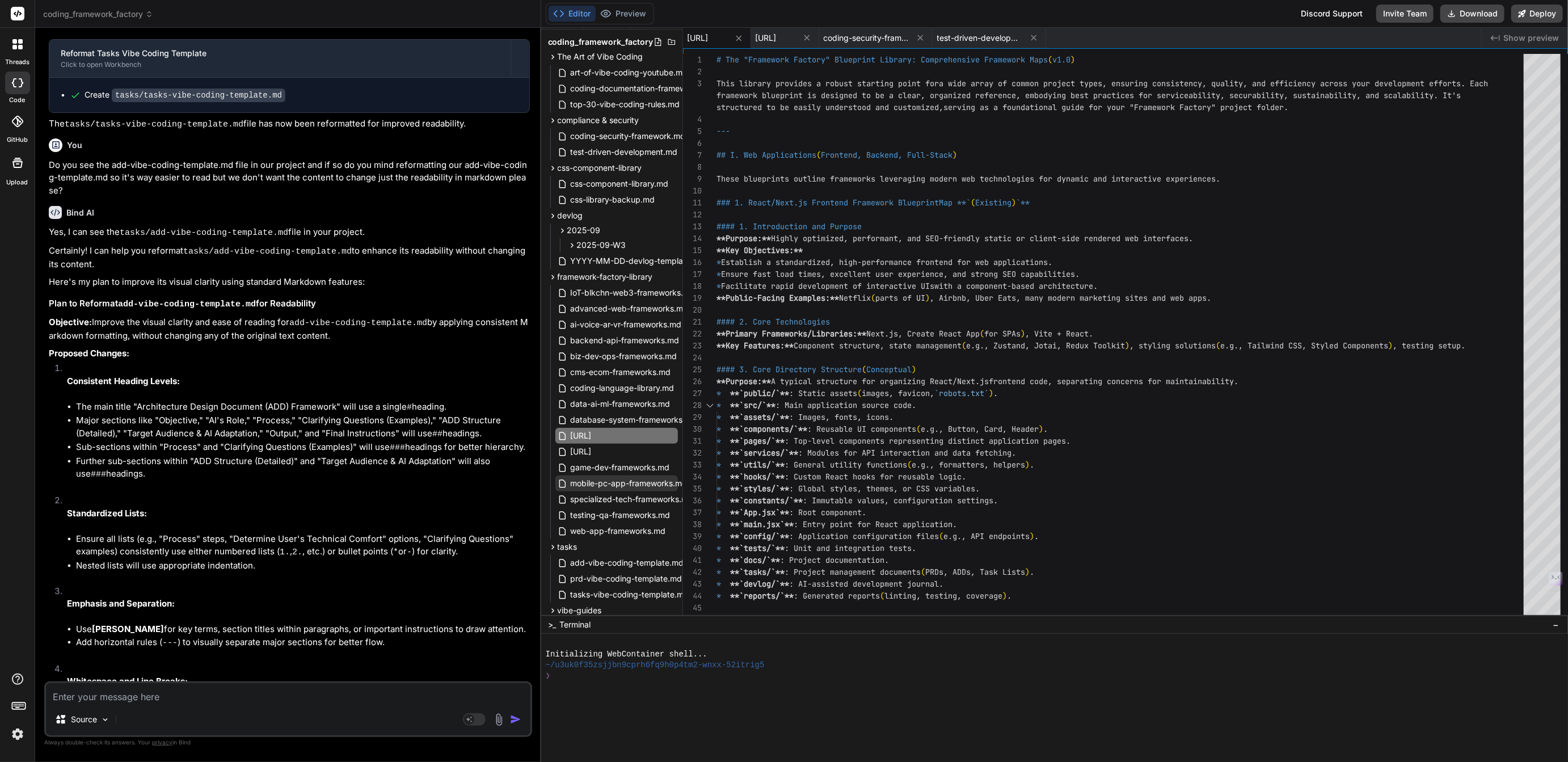
scroll to position [0, 0]
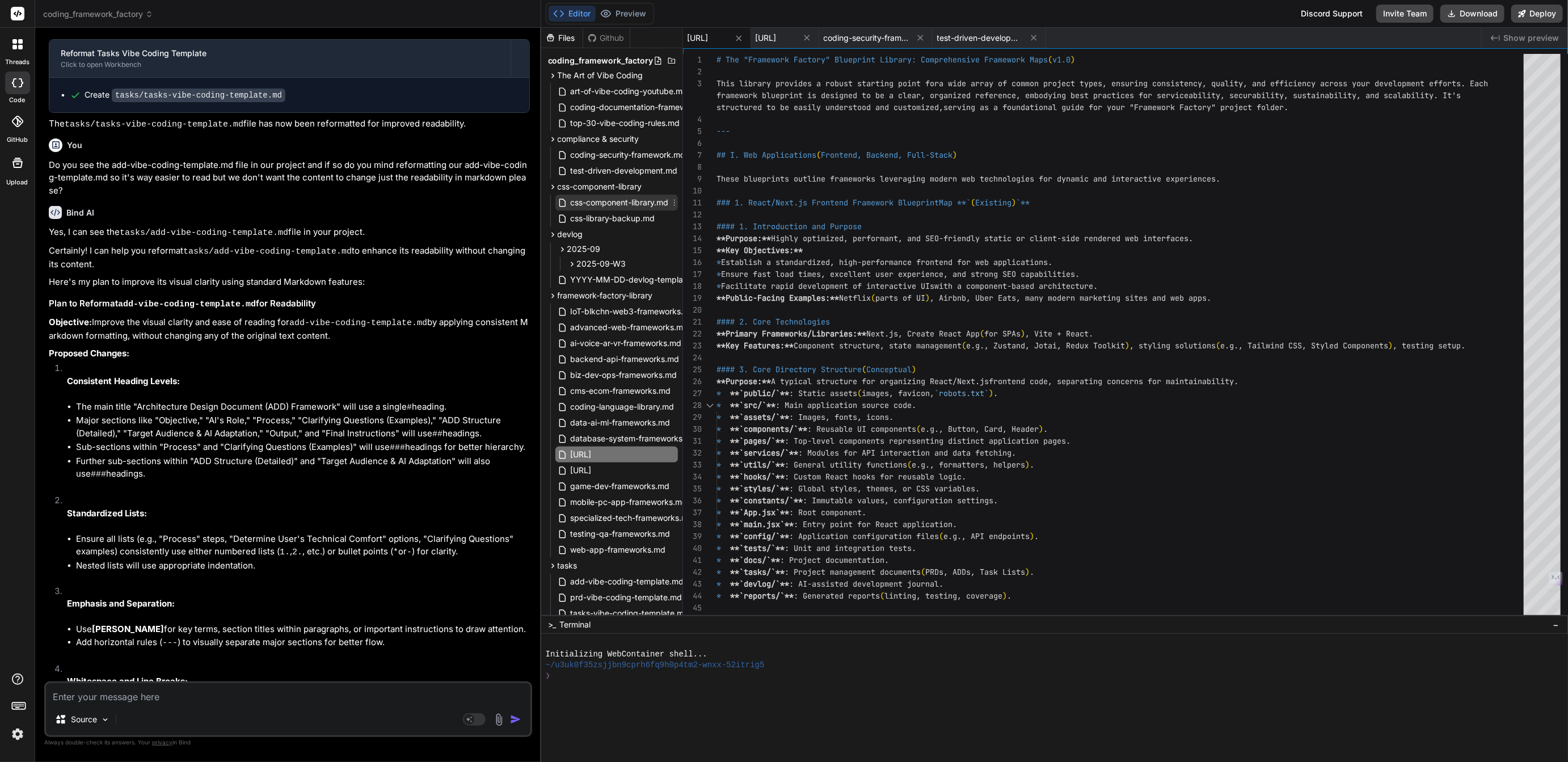
click at [620, 199] on span "css-component-library.md" at bounding box center [620, 203] width 101 height 14
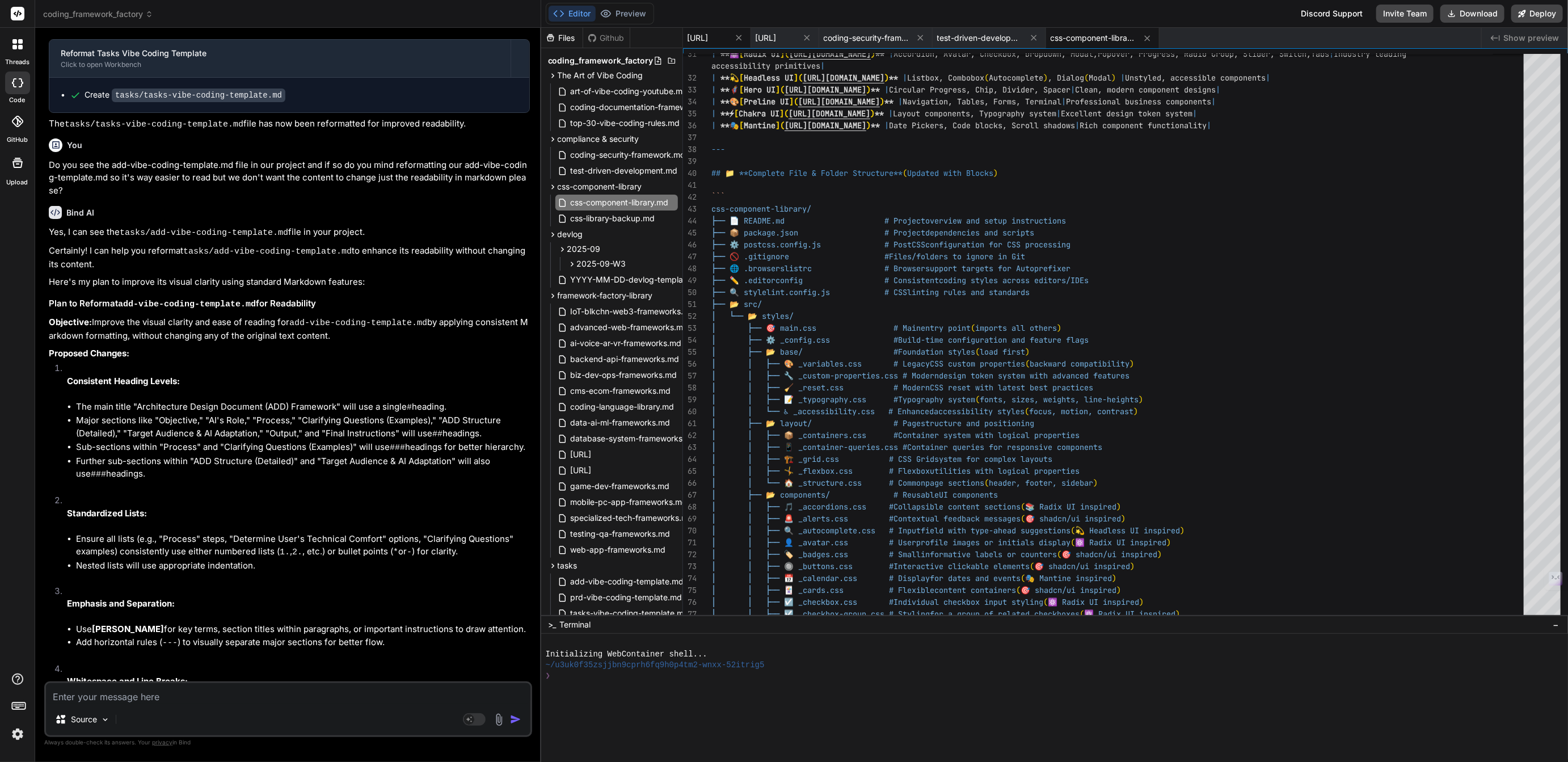
click at [708, 41] on span "[URL]" at bounding box center [698, 38] width 21 height 11
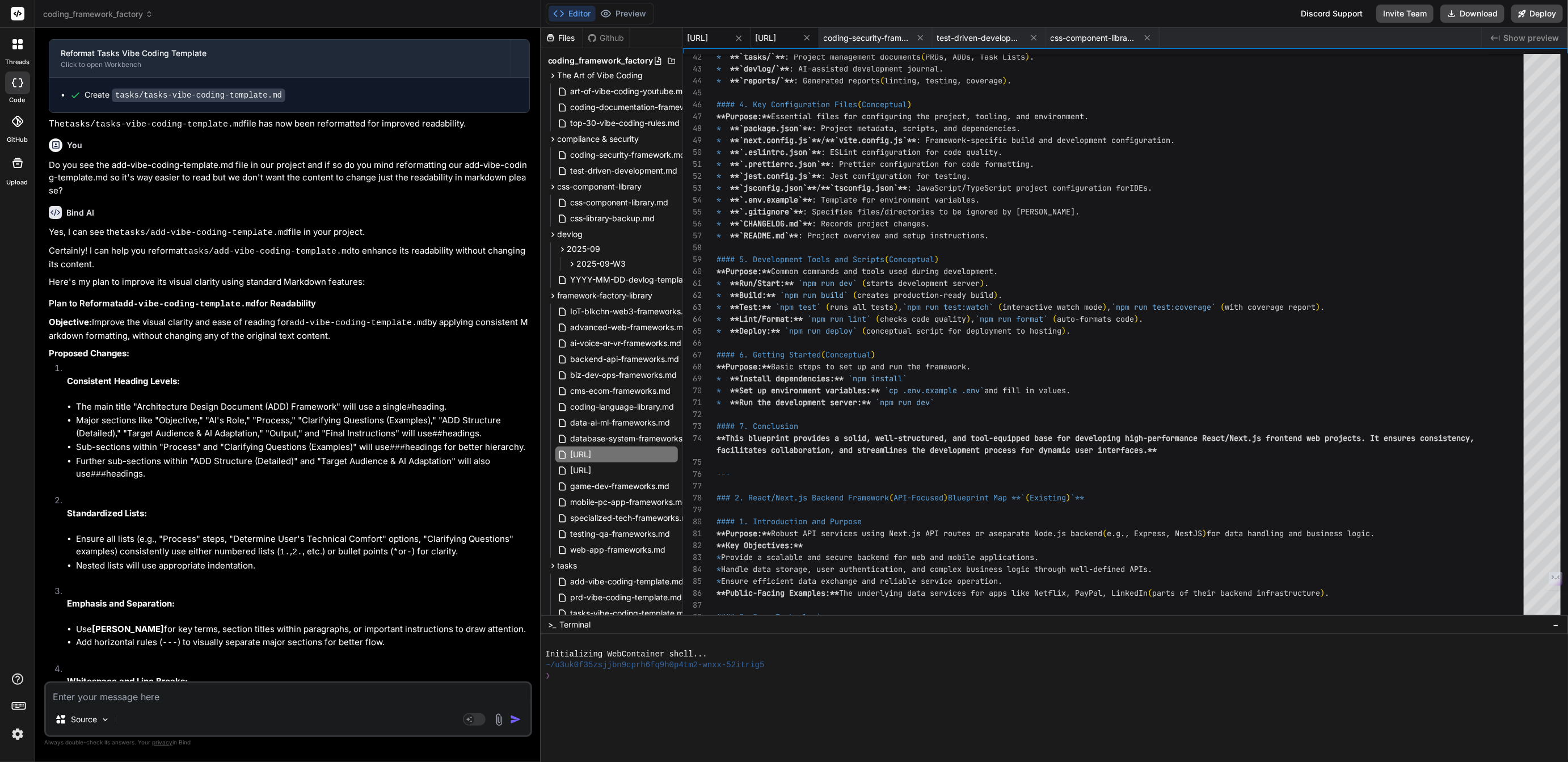
click at [819, 46] on div "[URL]" at bounding box center [785, 38] width 68 height 21
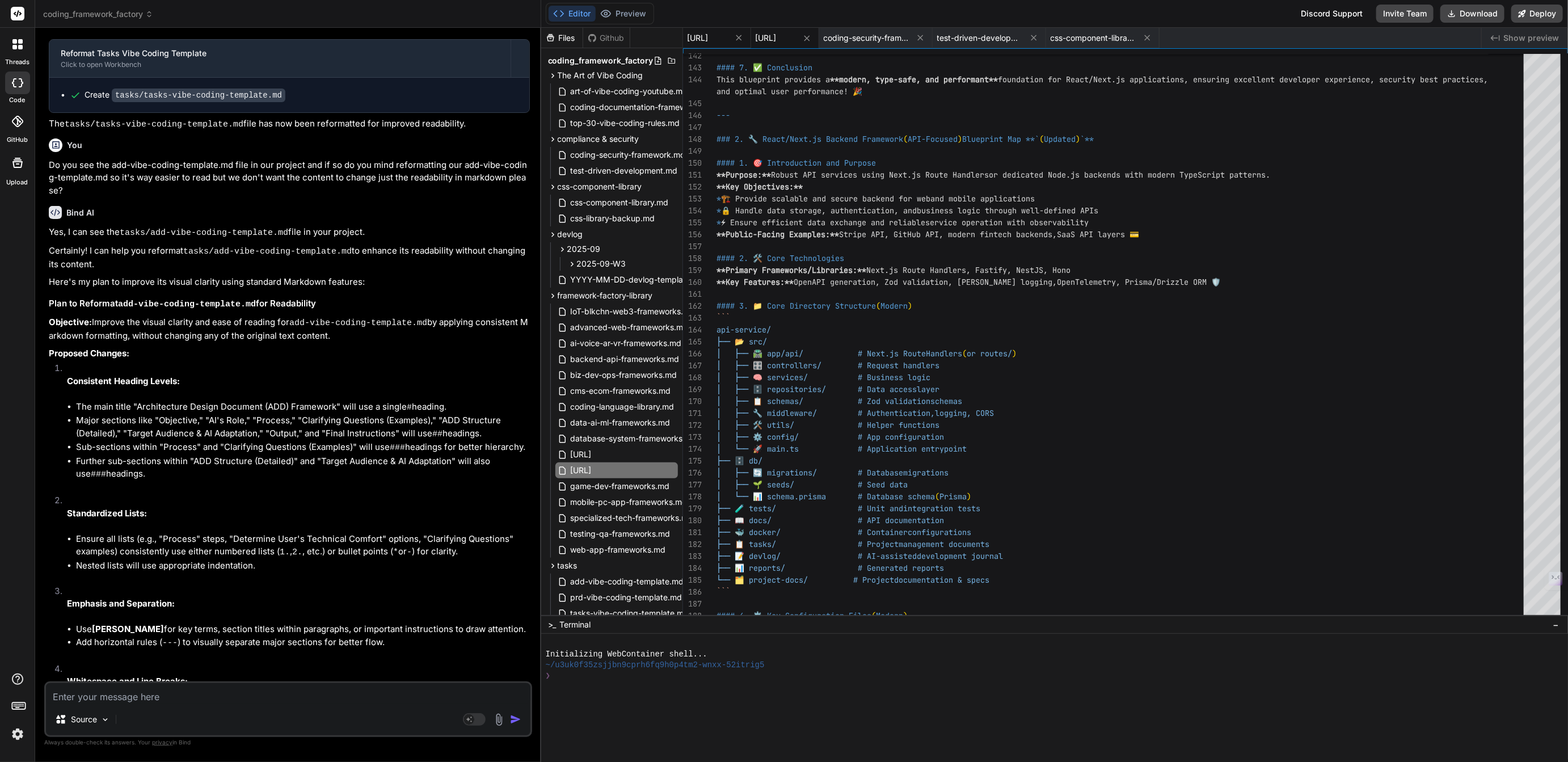
click at [751, 28] on div "[URL]" at bounding box center [717, 38] width 68 height 21
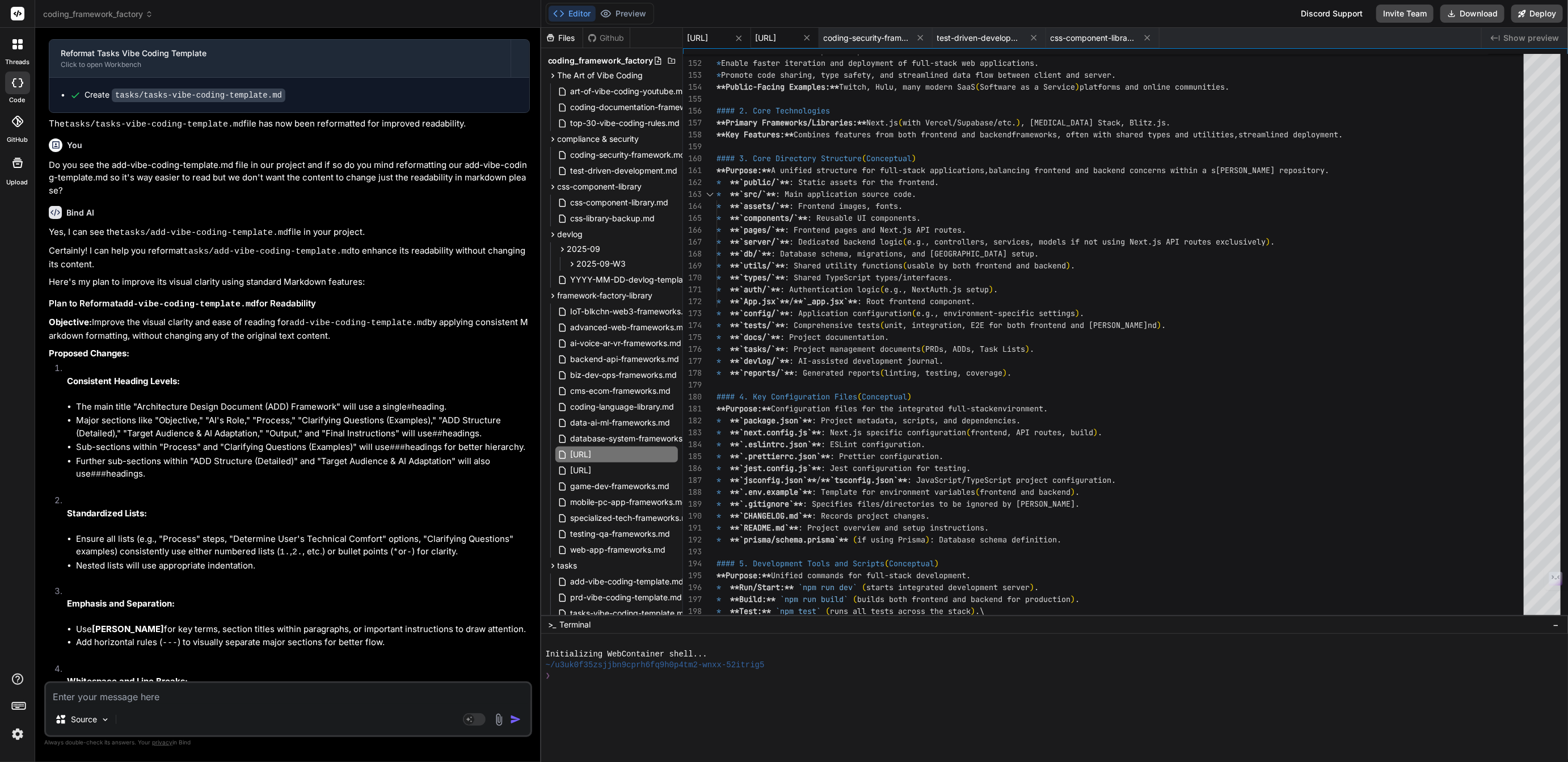
click at [777, 41] on span "[URL]" at bounding box center [766, 38] width 21 height 11
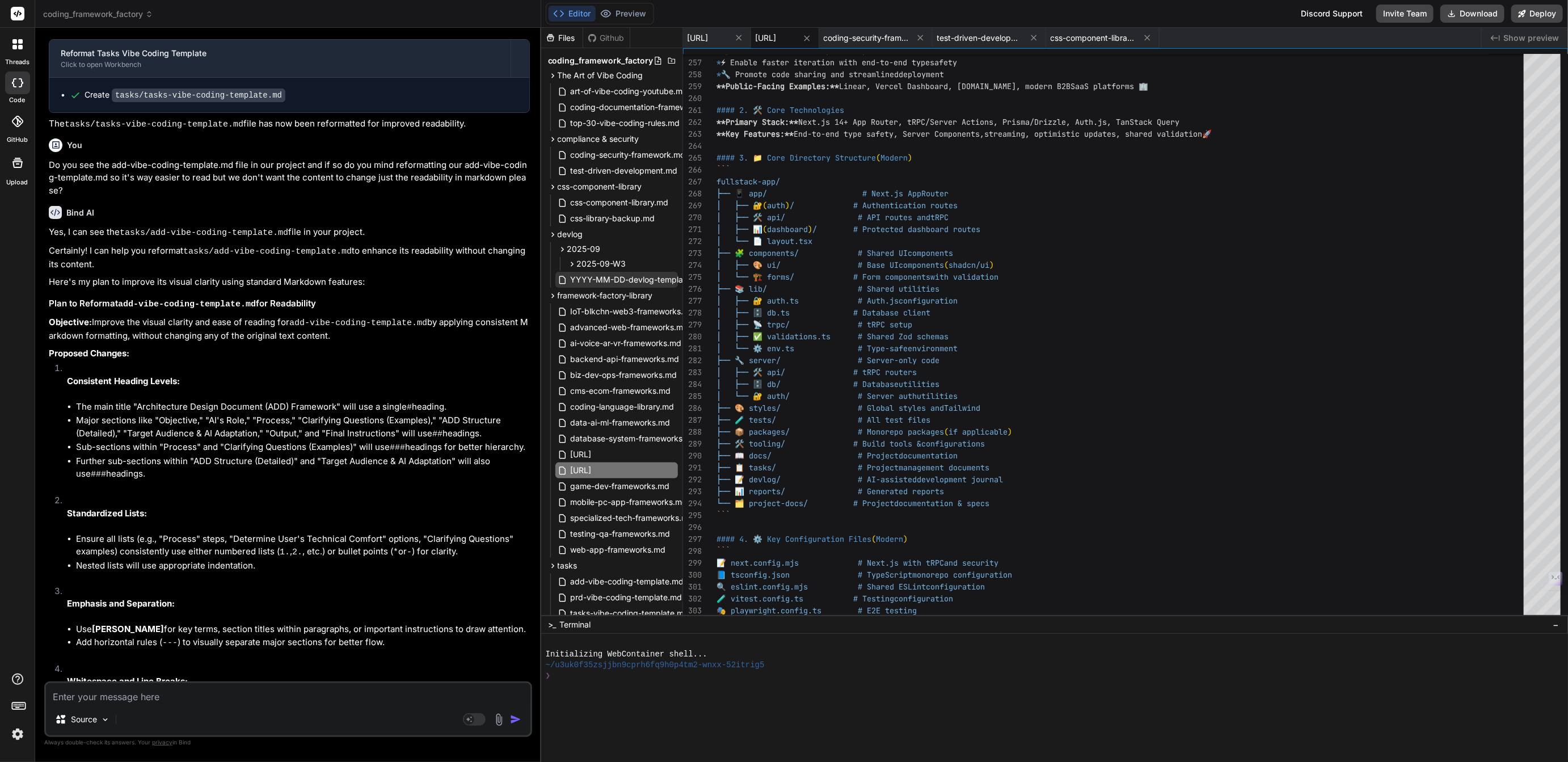
click at [599, 277] on span "YYYY-MM-DD-devlog-template.md" at bounding box center [637, 279] width 136 height 14
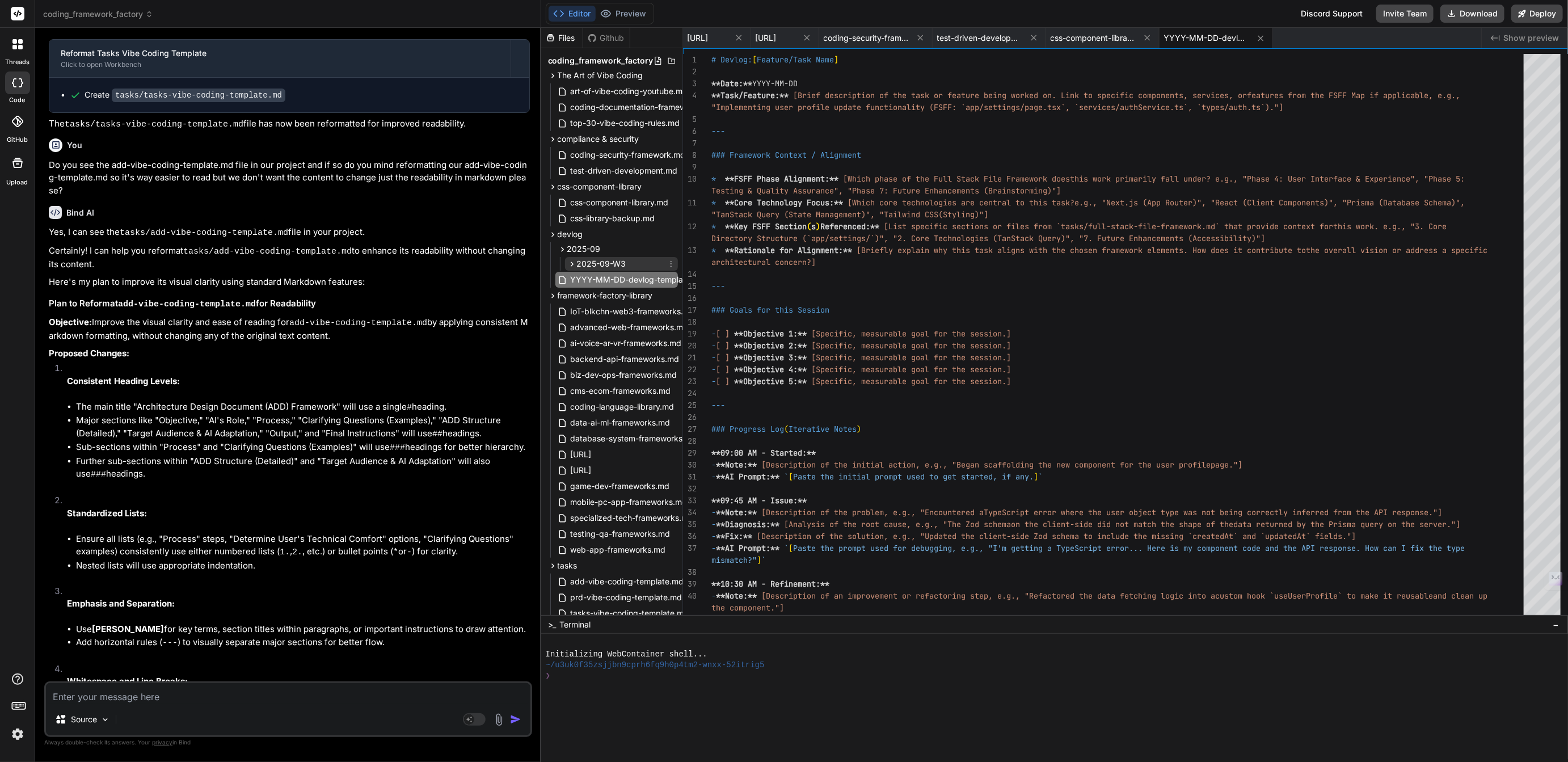
click at [598, 266] on span "2025-09-W3" at bounding box center [601, 264] width 49 height 11
click at [627, 278] on span "[DATE]-youtube-channel-blueprint-creation.md" at bounding box center [678, 279] width 178 height 14
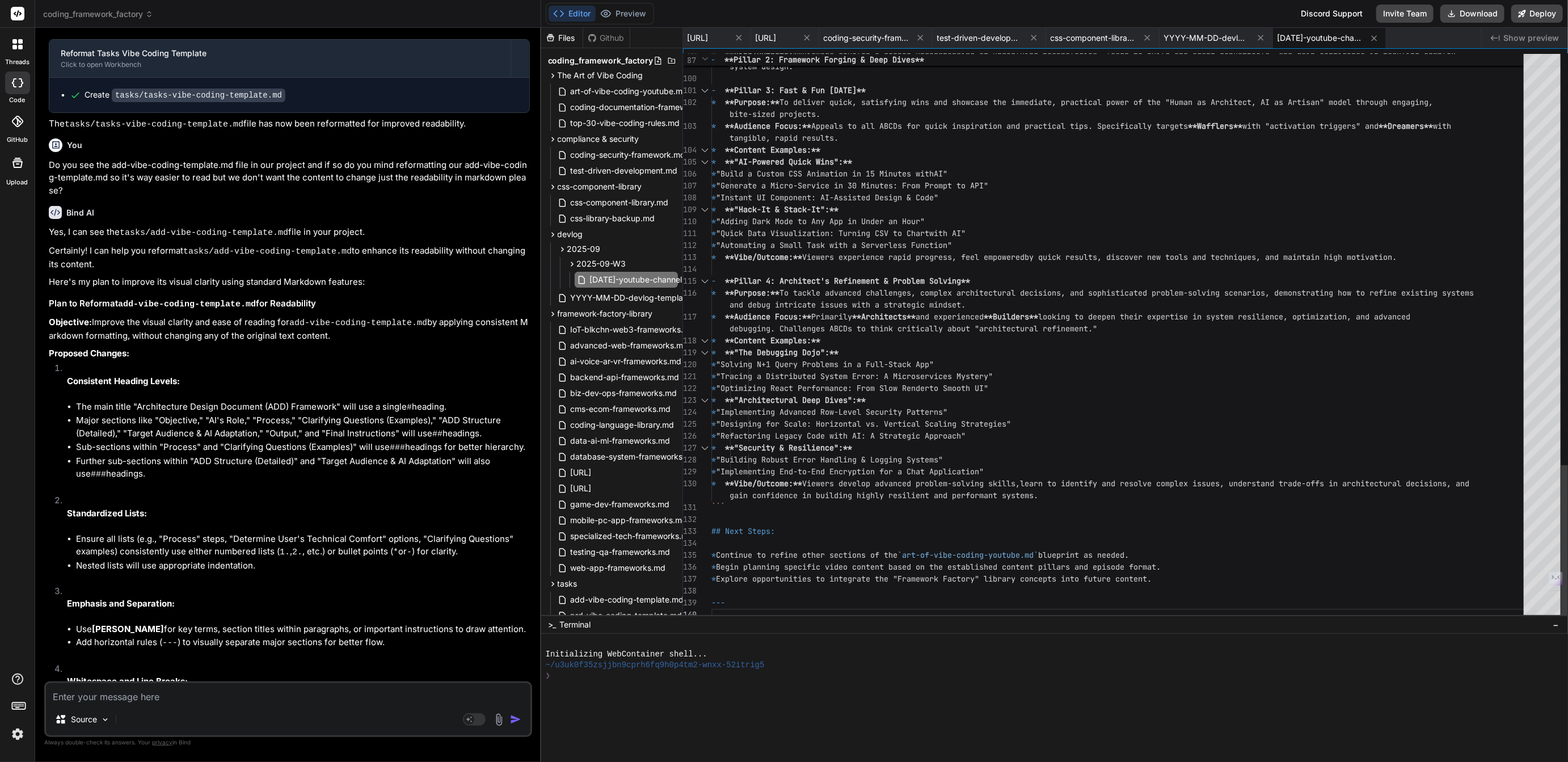
scroll to position [23, 0]
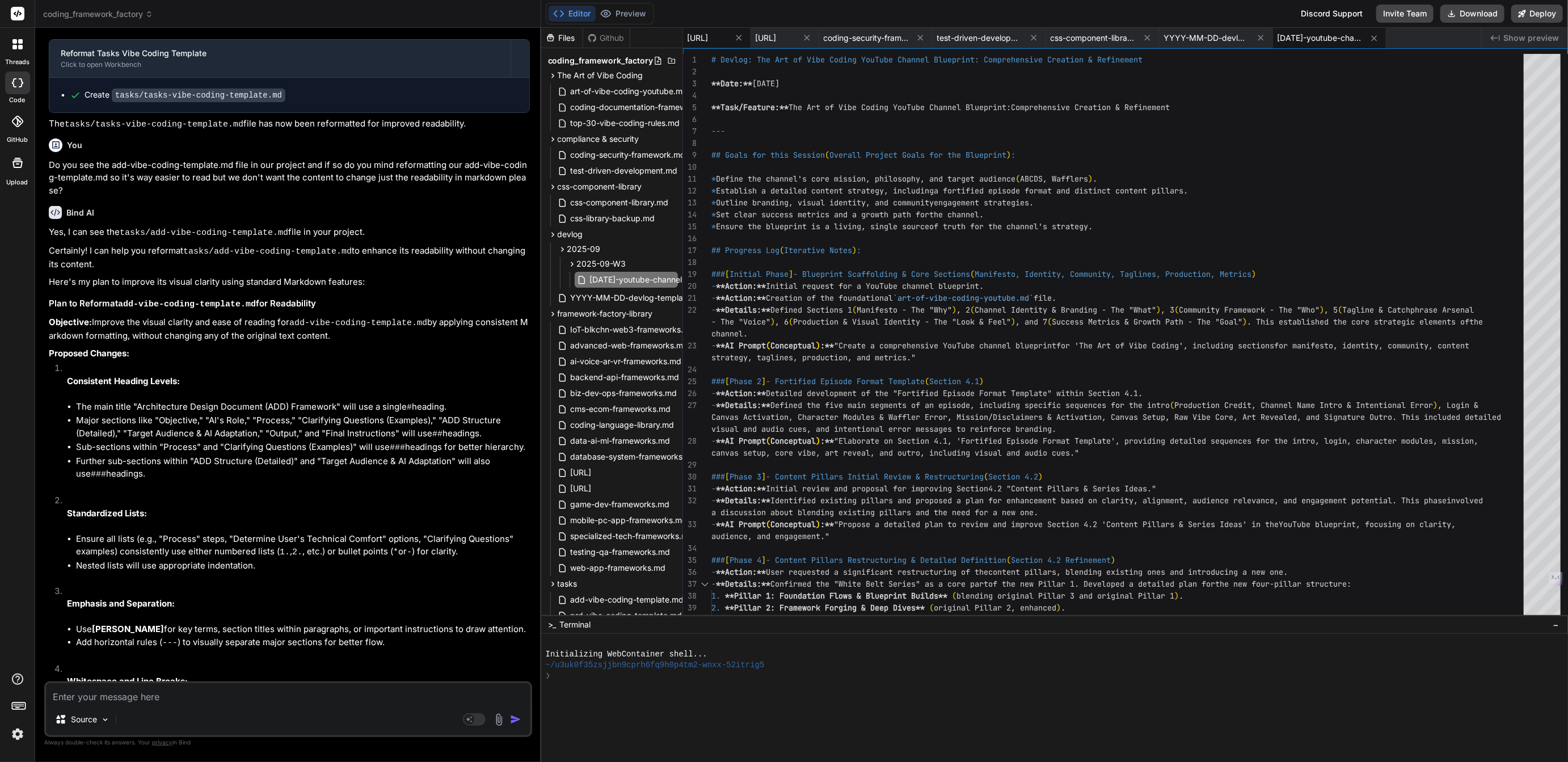
click at [708, 37] on span "[URL]" at bounding box center [698, 38] width 21 height 11
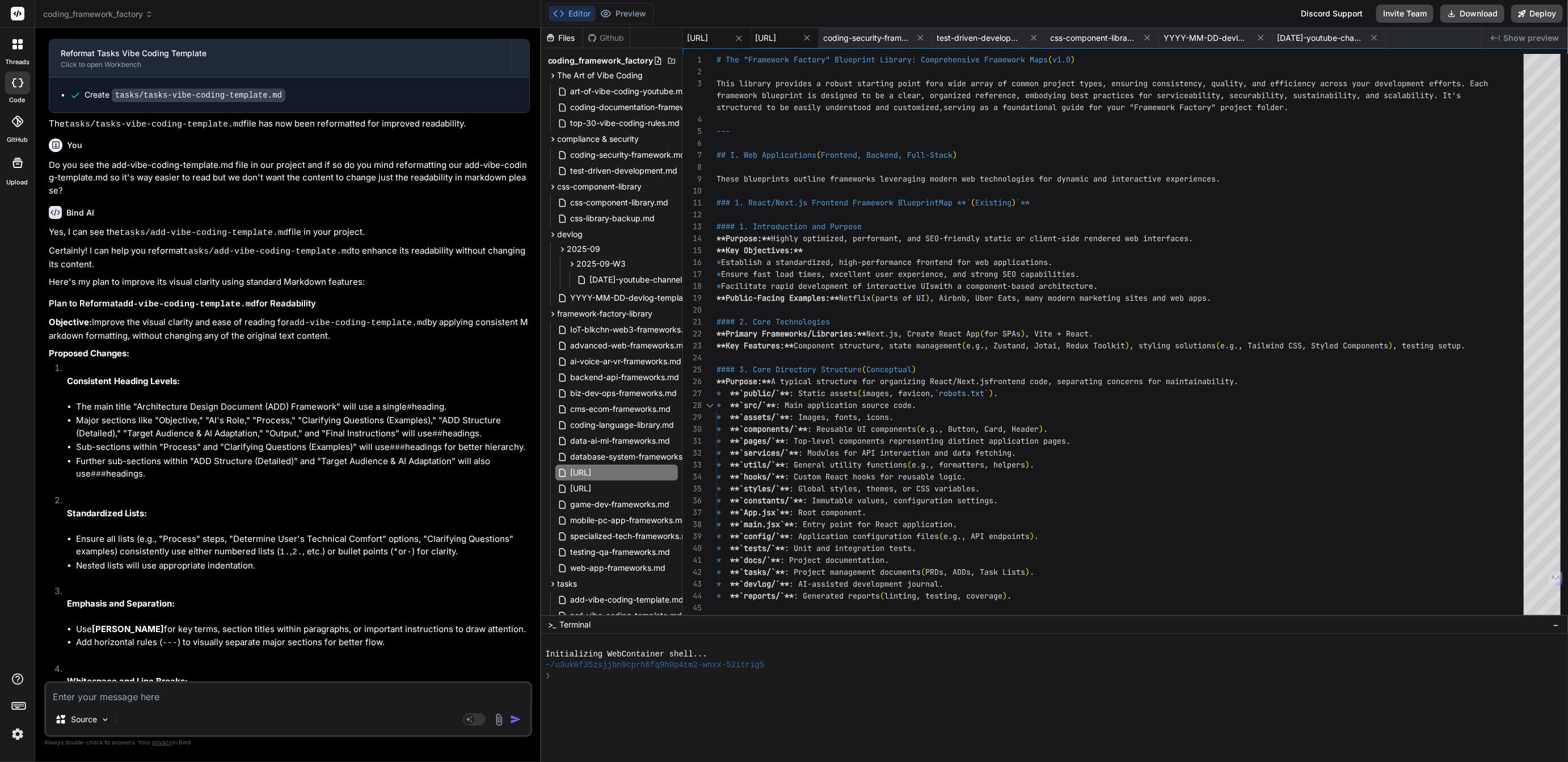
click at [777, 38] on span "[URL]" at bounding box center [766, 38] width 21 height 11
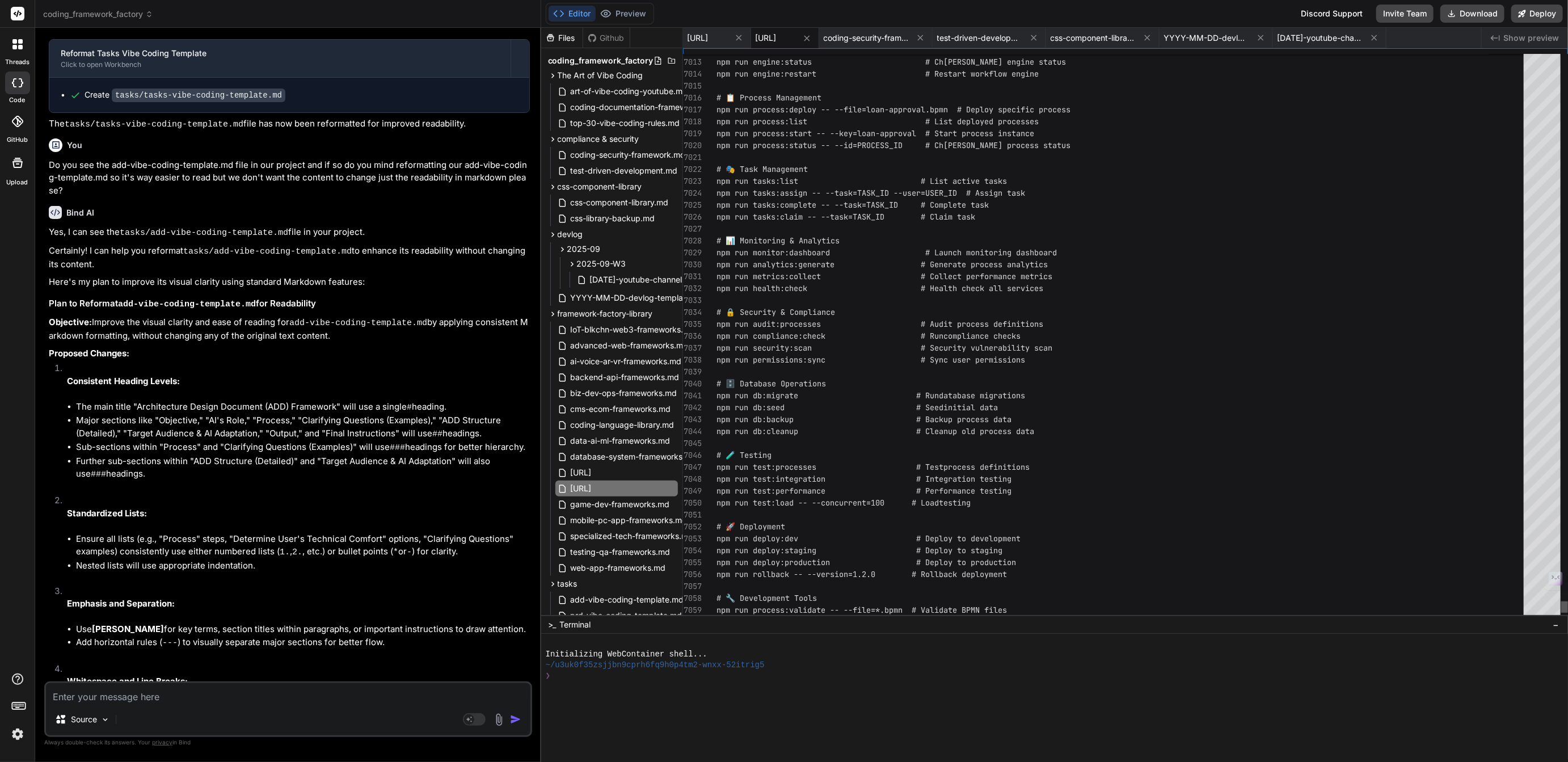
scroll to position [72, 0]
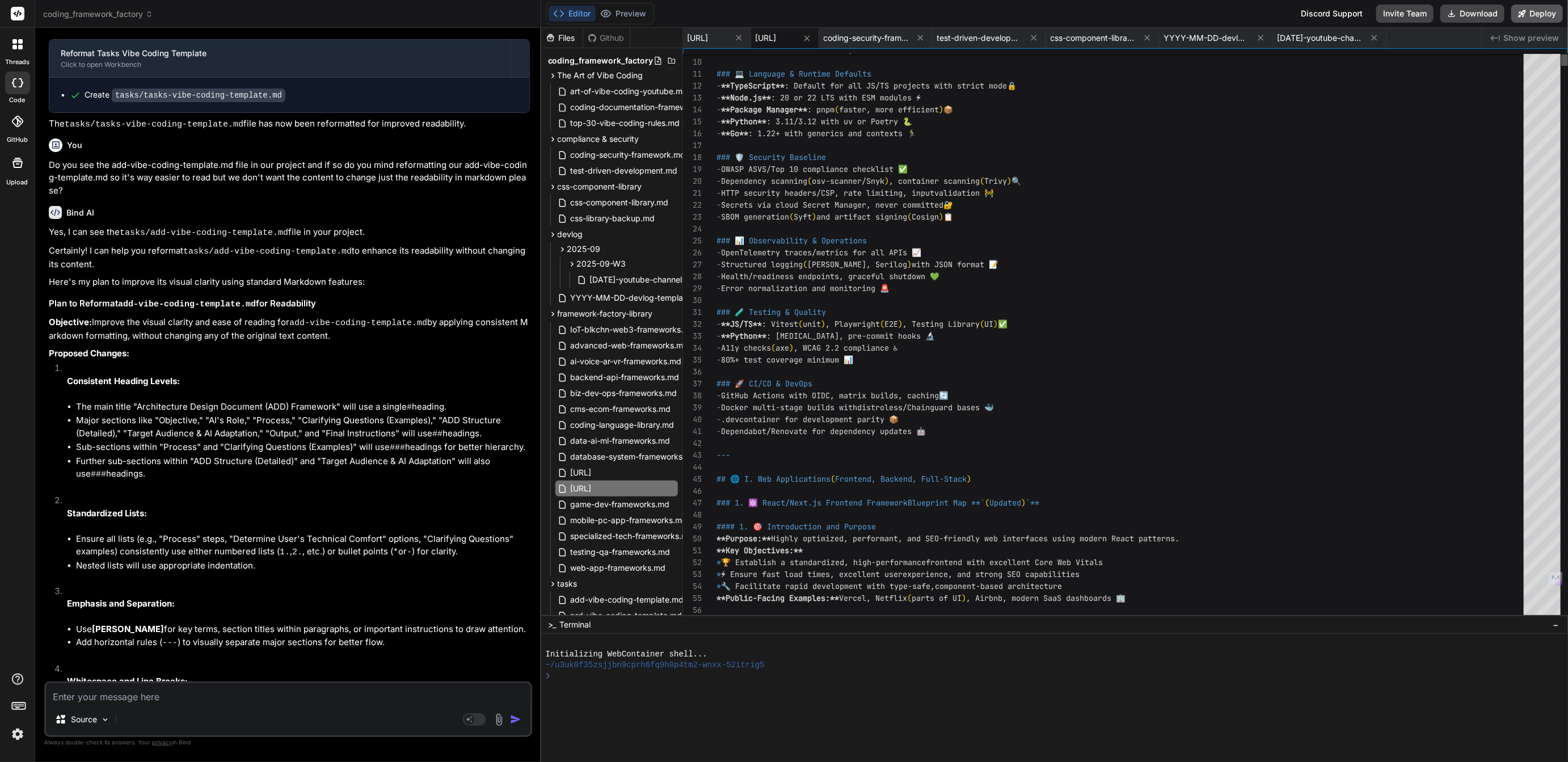
click at [1539, 28] on div "[URL] [URL] coding-security-framework.md test-driven-development.md css-compone…" at bounding box center [1126, 321] width 885 height 587
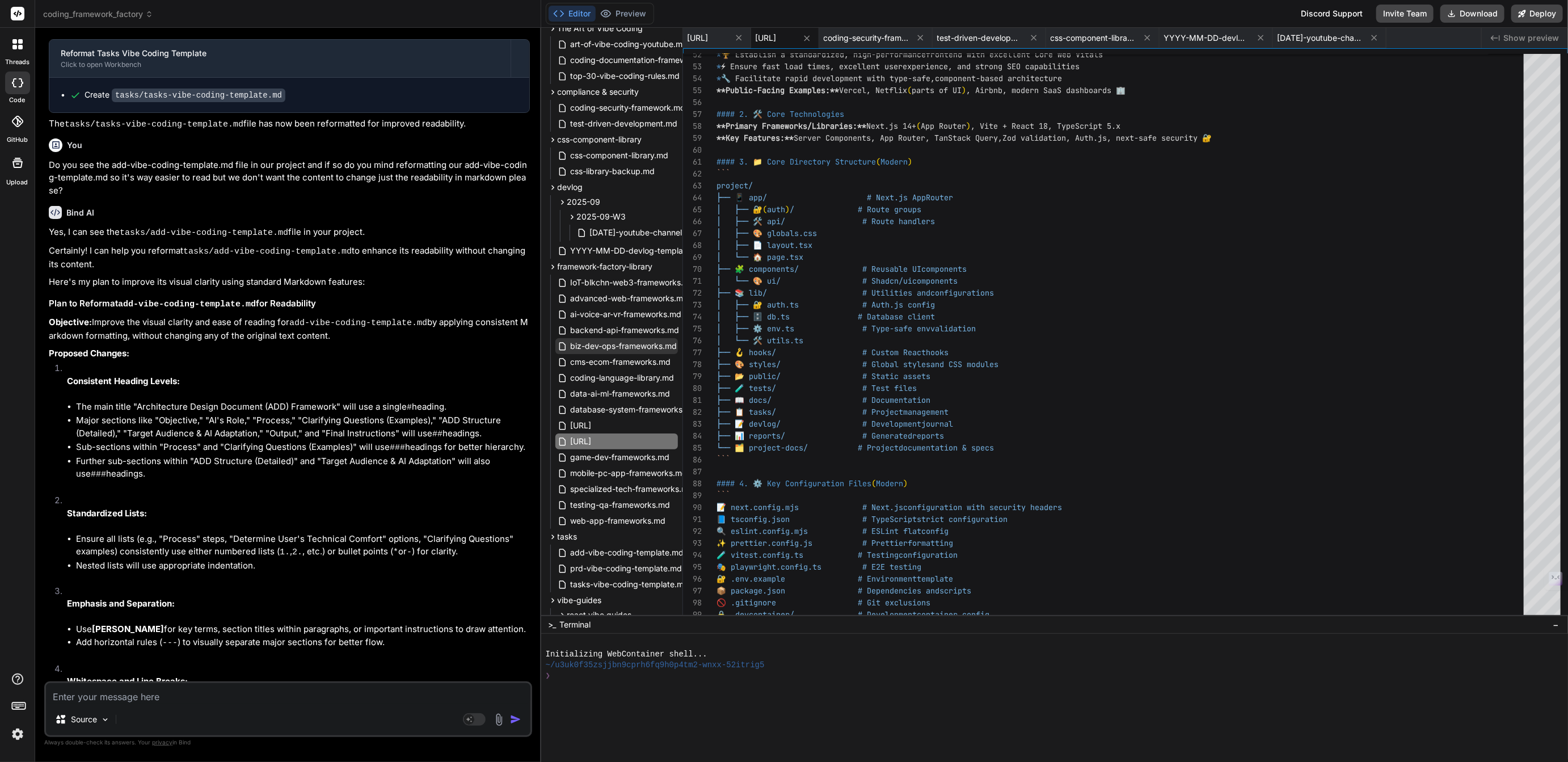
scroll to position [60, 0]
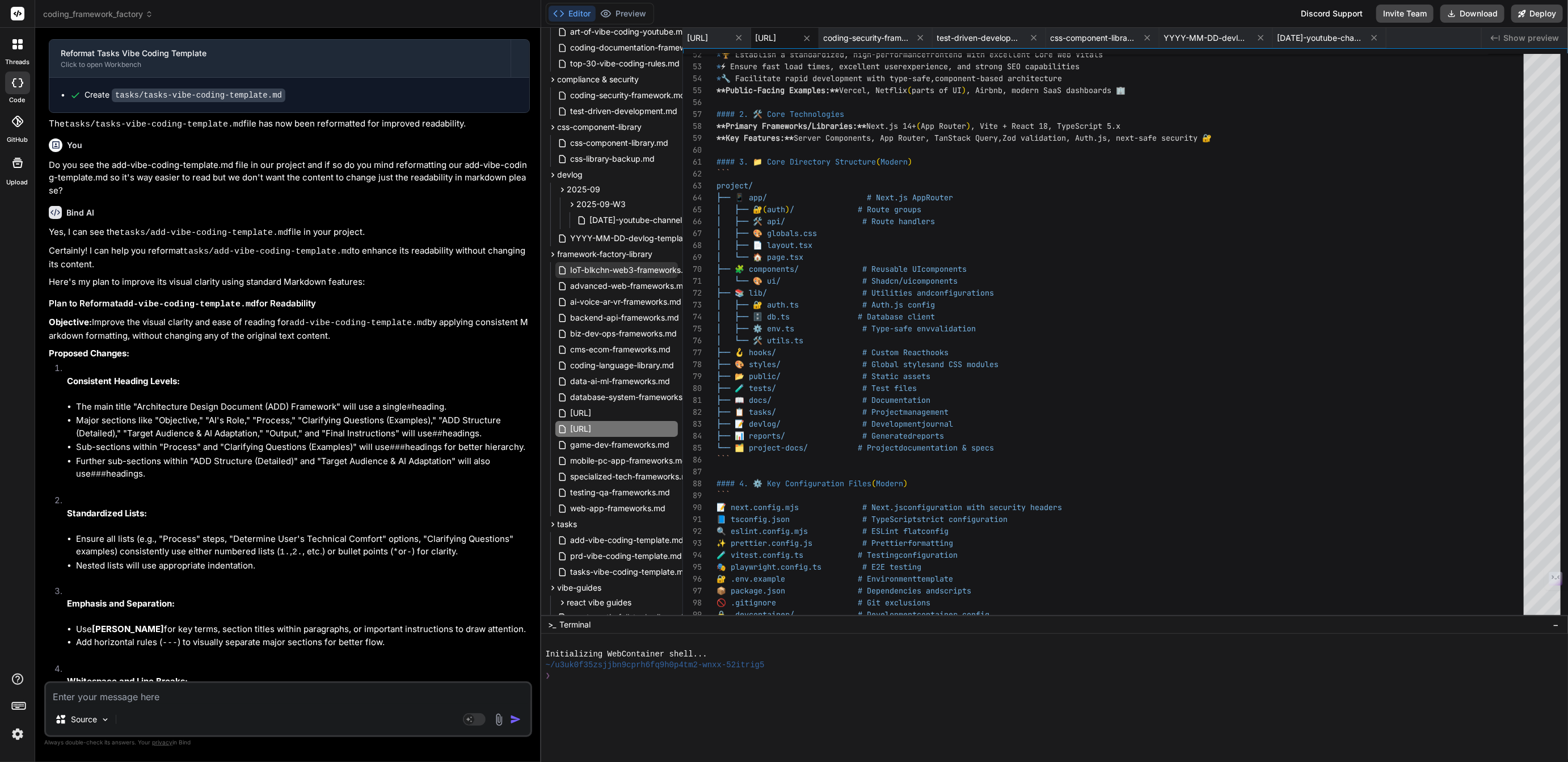
click at [611, 271] on span "IoT-blkchn-web3-frameworks.md" at bounding box center [633, 270] width 127 height 14
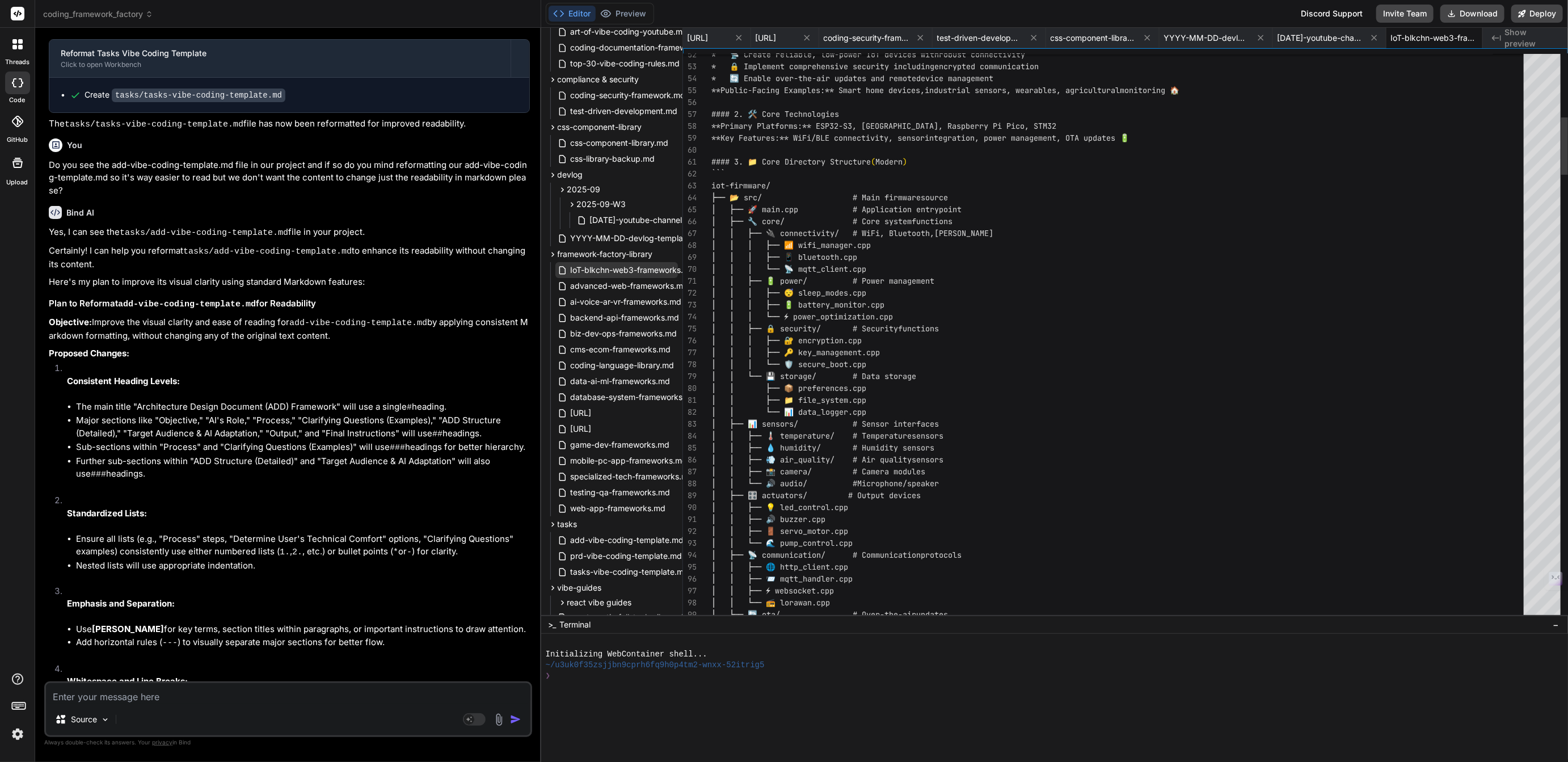
scroll to position [0, 107]
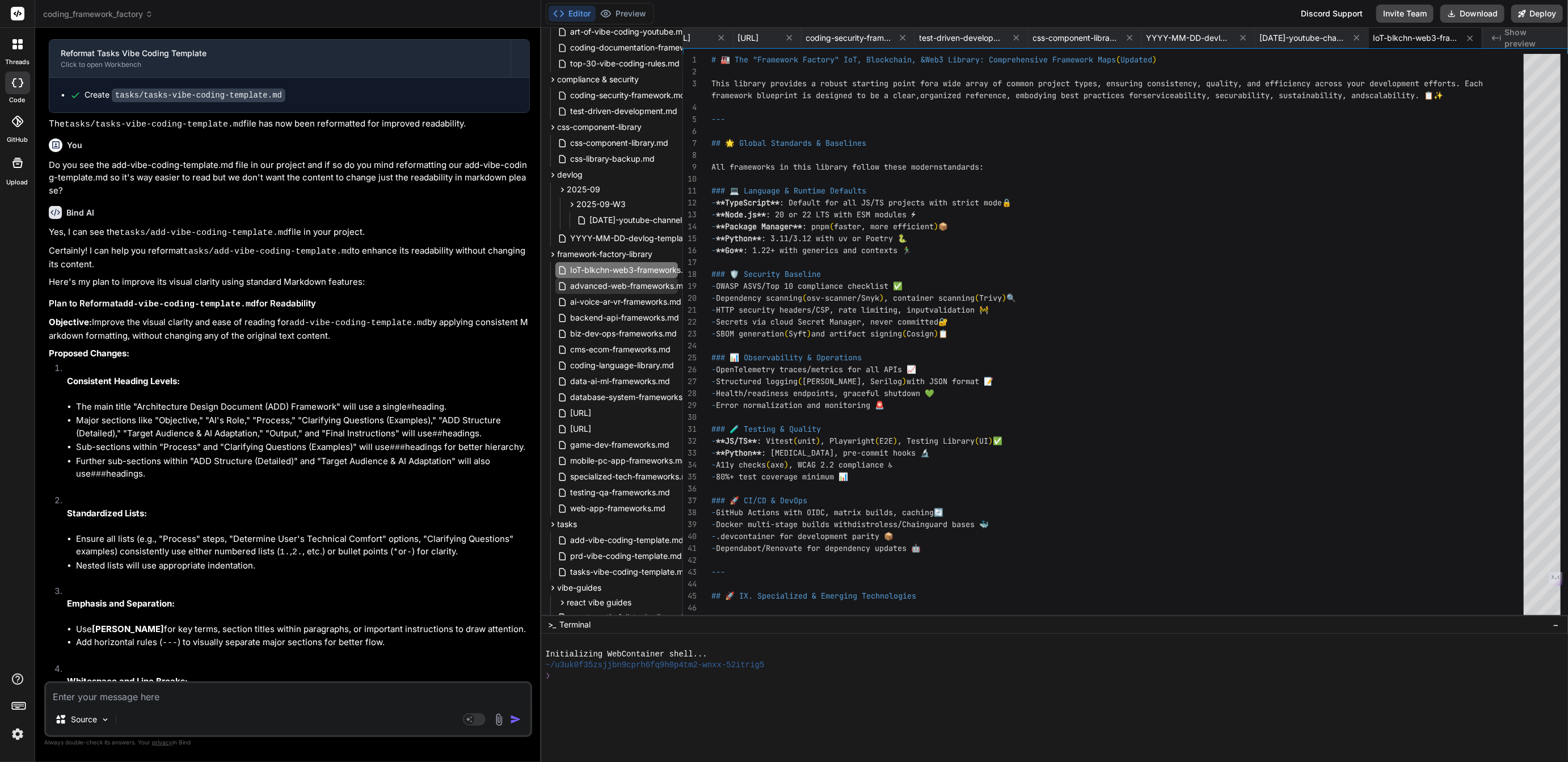
click at [622, 289] on span "advanced-web-frameworks.md" at bounding box center [629, 286] width 120 height 14
click at [620, 396] on span "database-system-frameworks.md" at bounding box center [634, 397] width 129 height 14
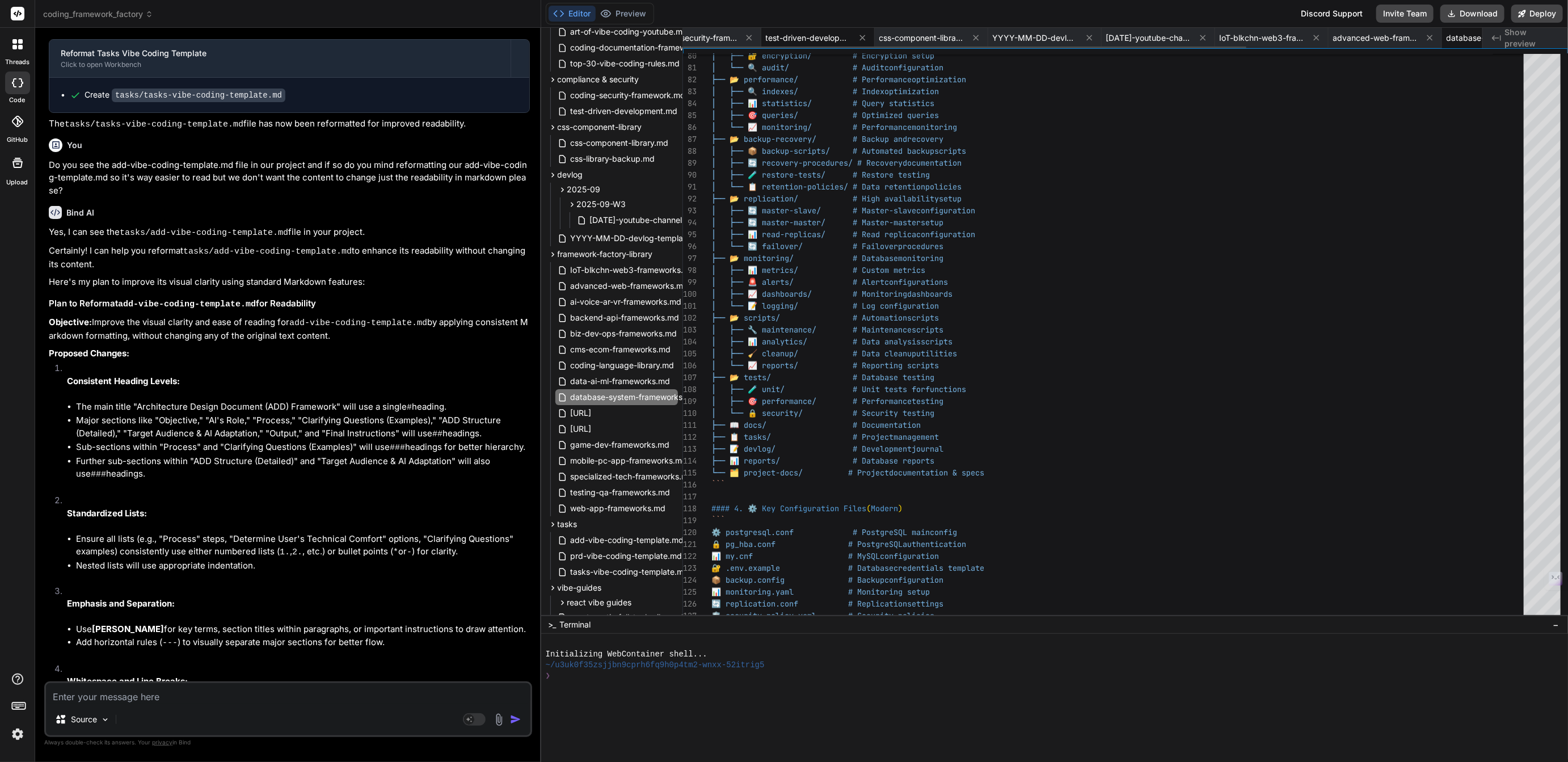
scroll to position [0, 0]
click at [693, 36] on span "[URL]" at bounding box center [698, 38] width 21 height 11
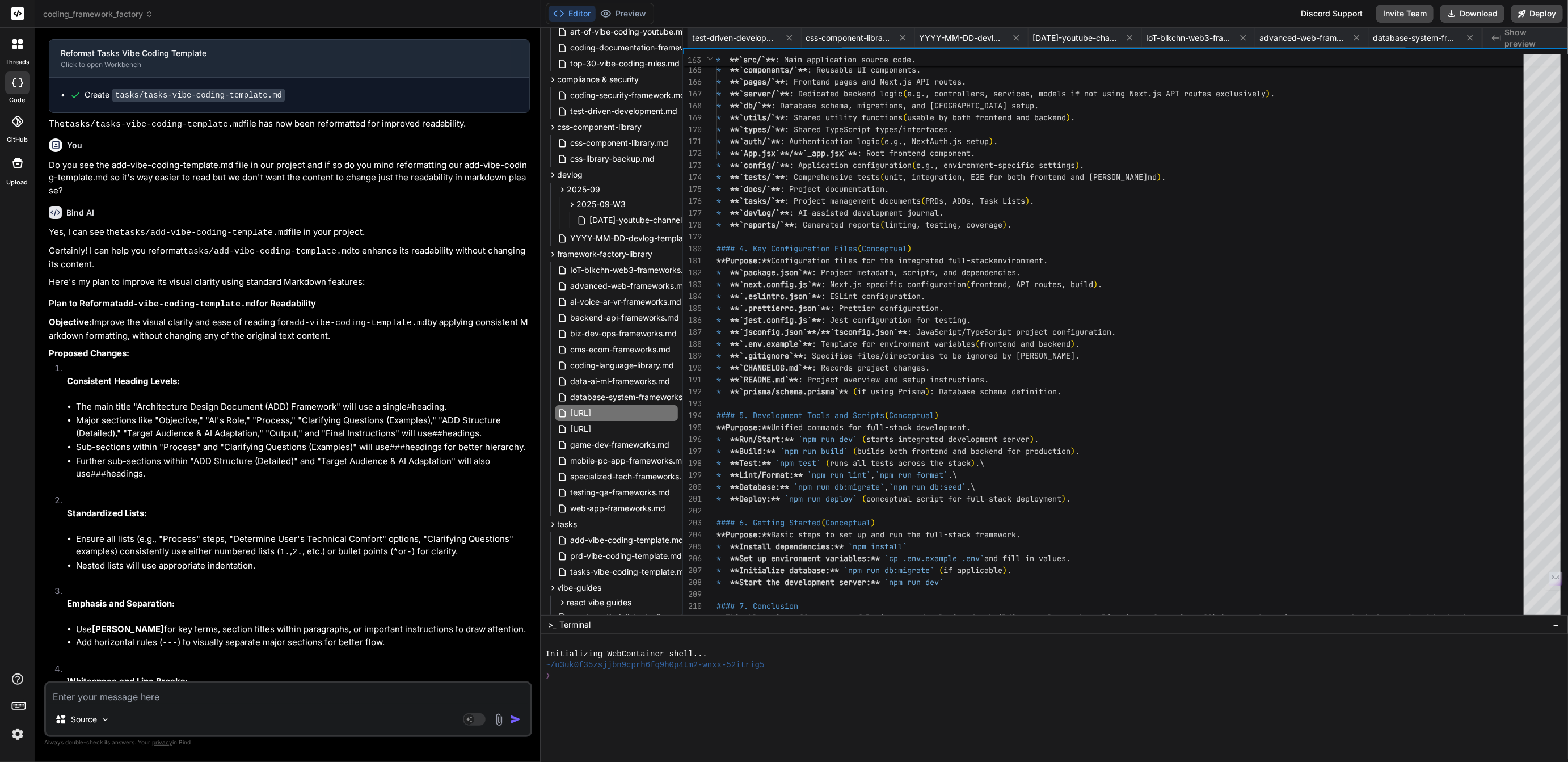
scroll to position [0, 335]
click at [1401, 35] on span "database-system-frameworks.md" at bounding box center [1415, 38] width 85 height 11
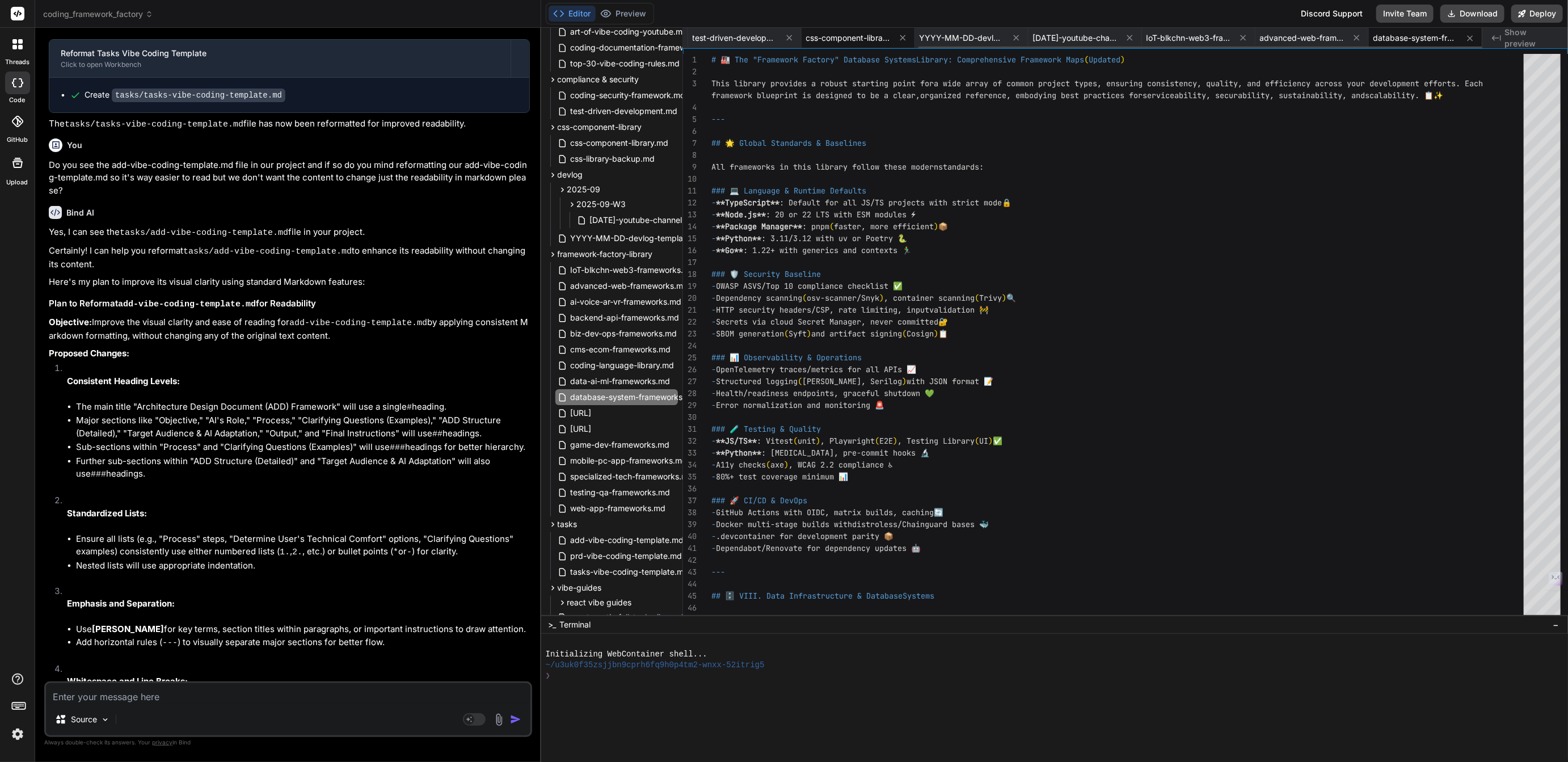
click at [867, 38] on span "css-component-library.md" at bounding box center [848, 38] width 85 height 11
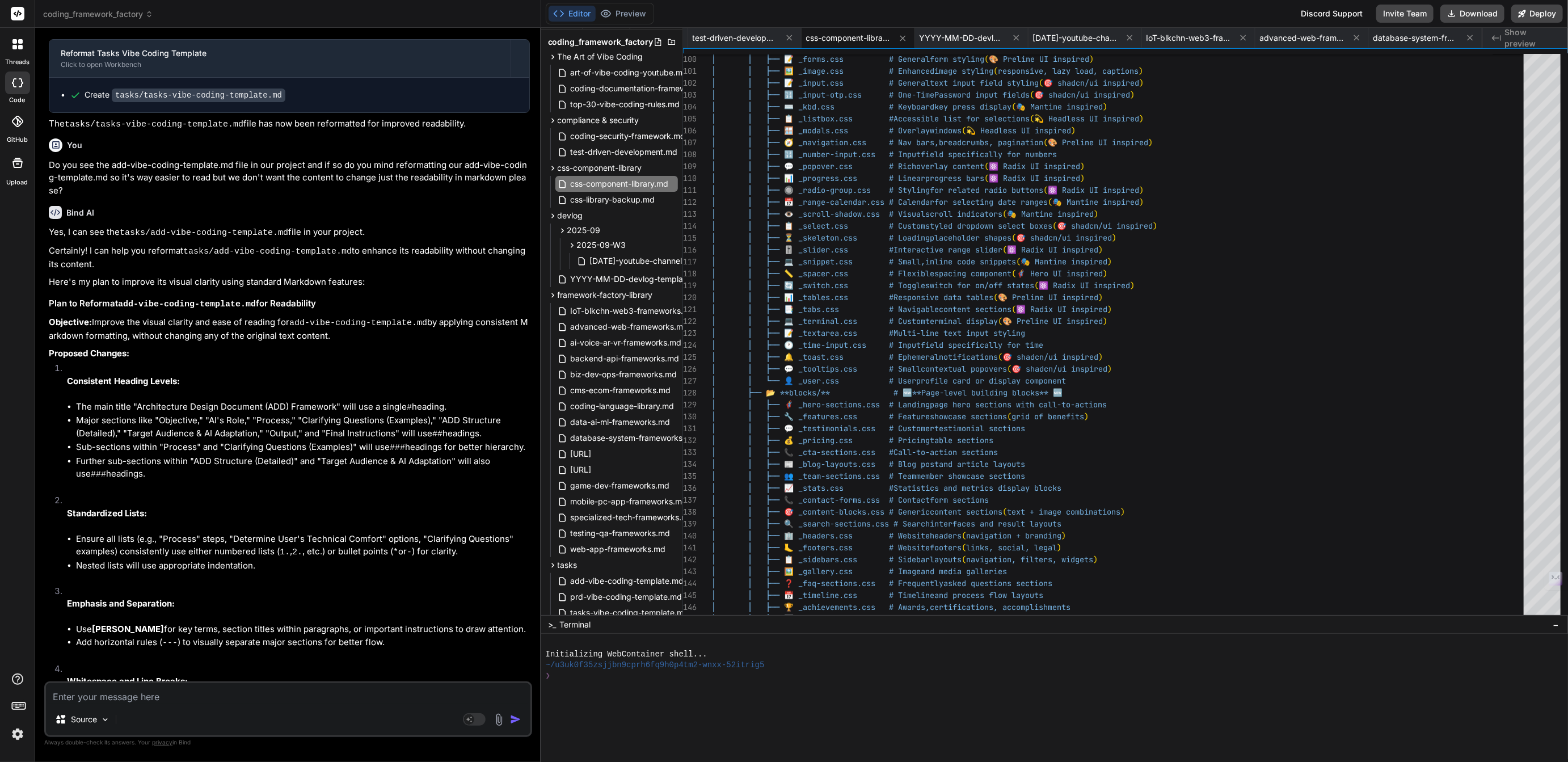
scroll to position [0, 0]
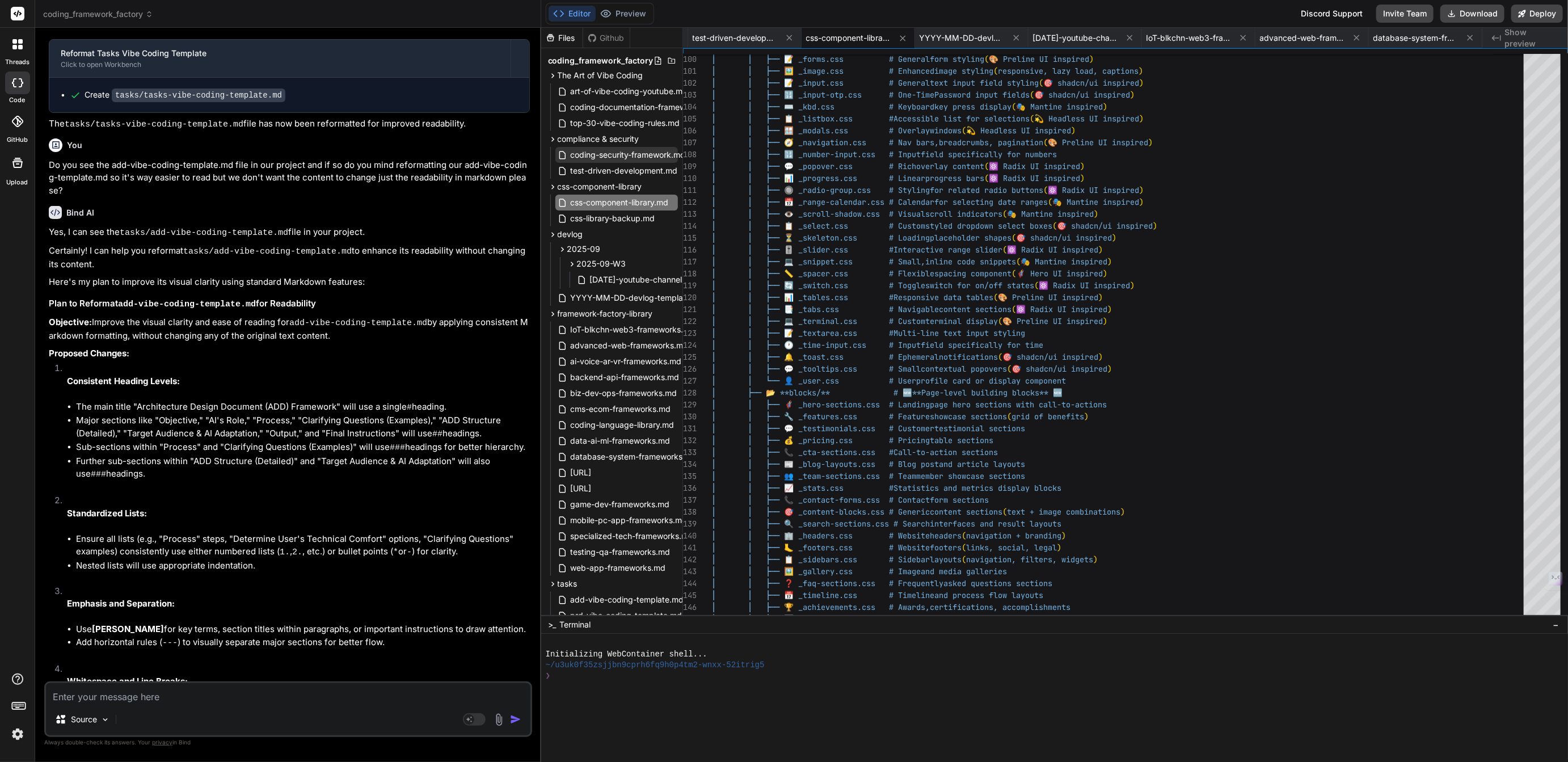
click at [616, 152] on span "coding-security-framework.md" at bounding box center [628, 155] width 118 height 14
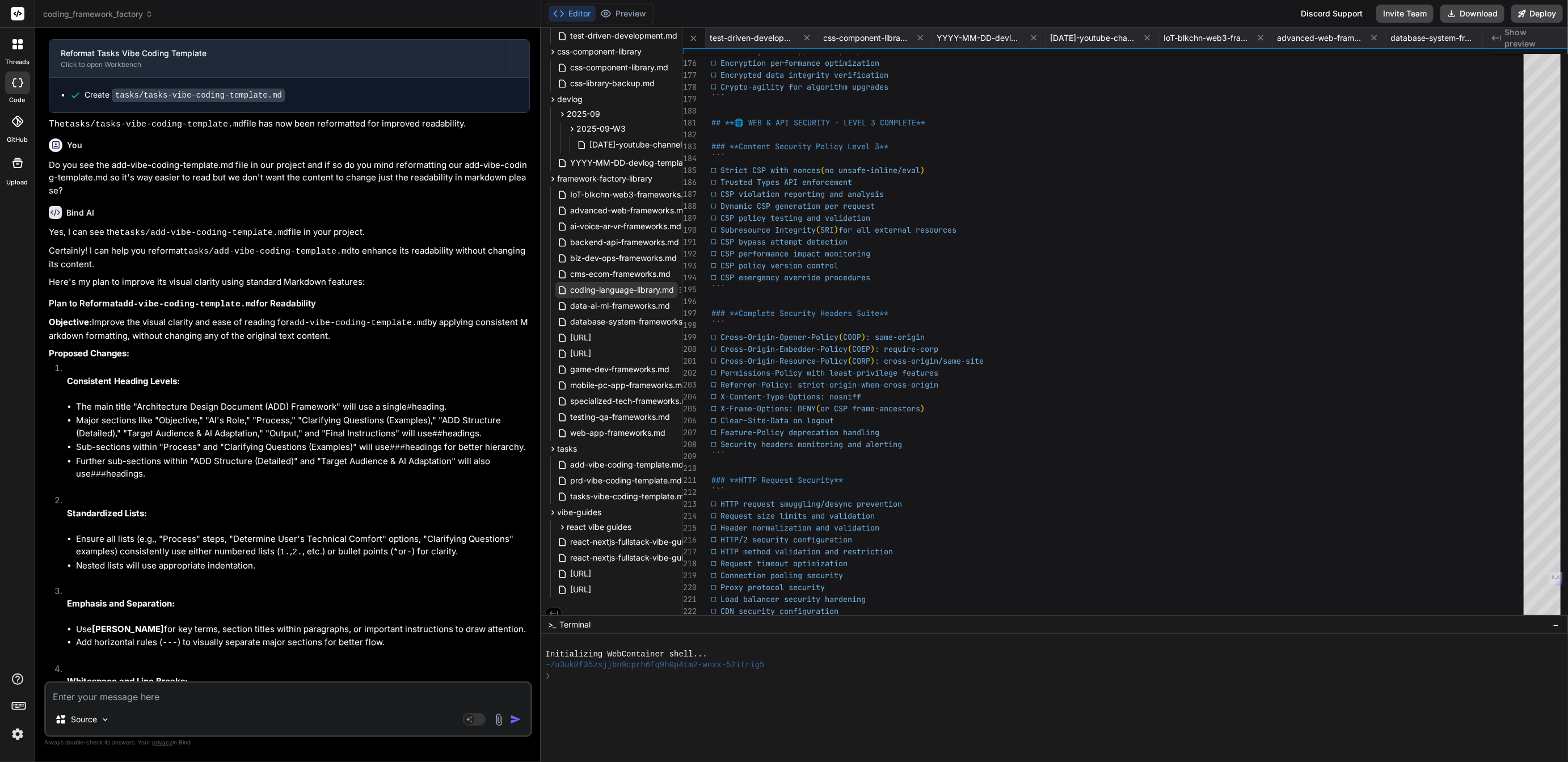
scroll to position [145, 0]
click at [593, 575] on span "[URL]" at bounding box center [581, 581] width 23 height 14
type textarea "- Backend security policies (e.g., RLS) enforced; contract tests included. - Ro…"
